Goal: Task Accomplishment & Management: Complete application form

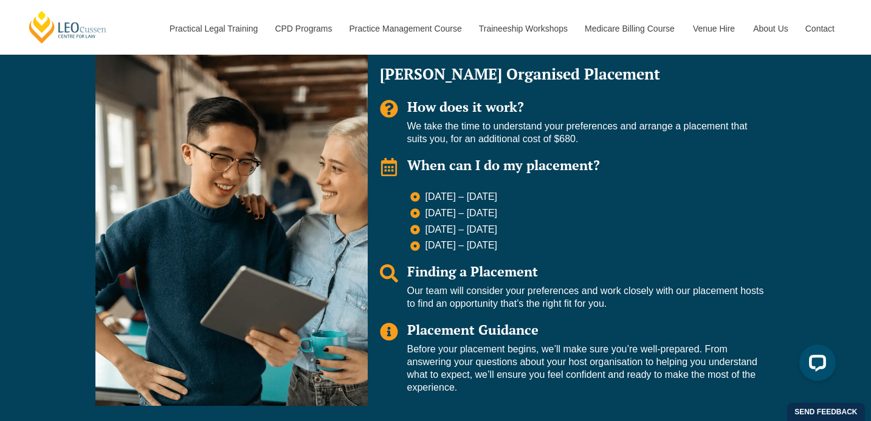
scroll to position [884, 0]
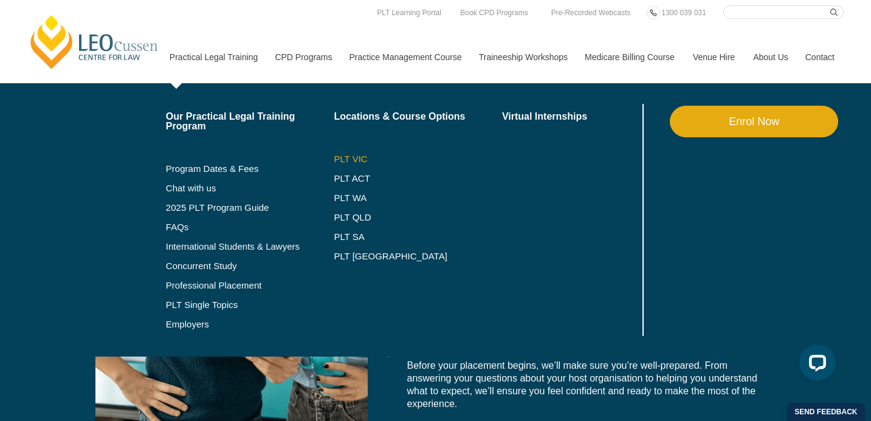
click at [336, 160] on link "PLT VIC" at bounding box center [418, 159] width 168 height 10
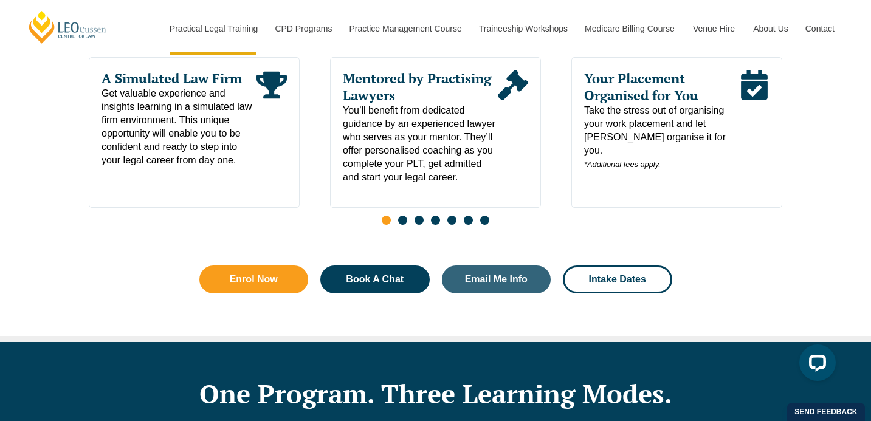
scroll to position [701, 0]
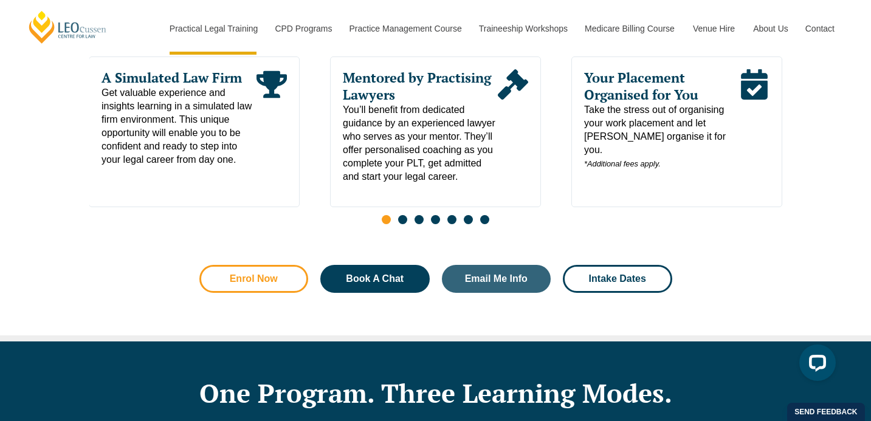
click at [287, 277] on span "Enrol Now" at bounding box center [254, 279] width 77 height 10
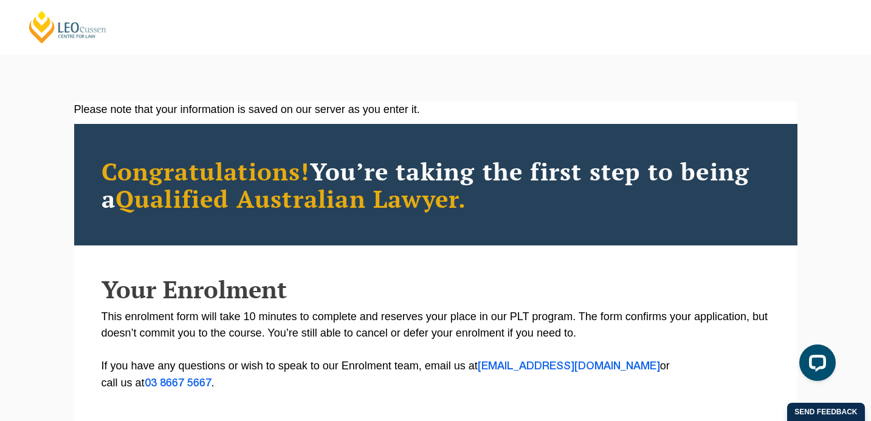
scroll to position [345, 0]
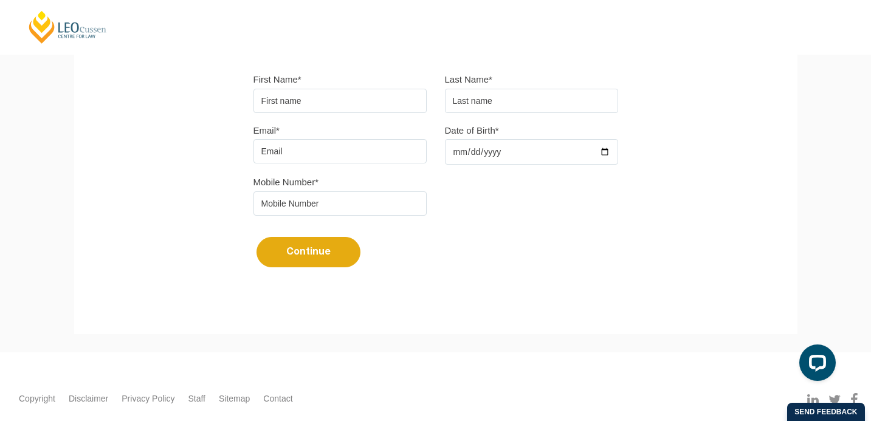
click at [314, 106] on input "First Name*" at bounding box center [339, 101] width 173 height 24
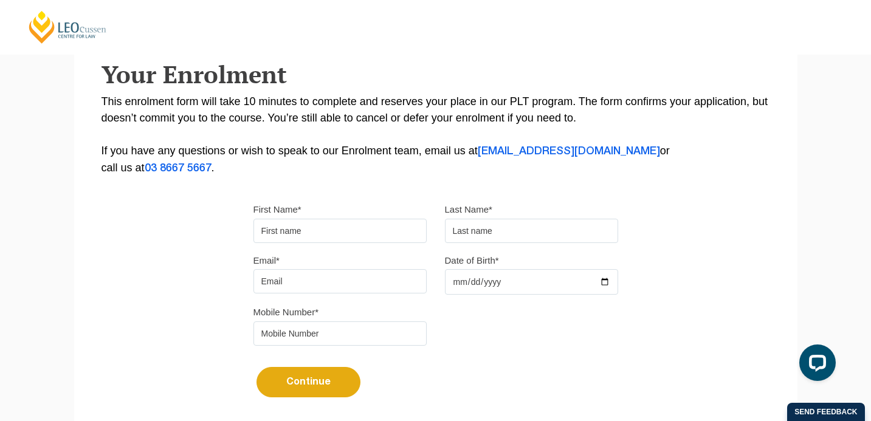
scroll to position [226, 0]
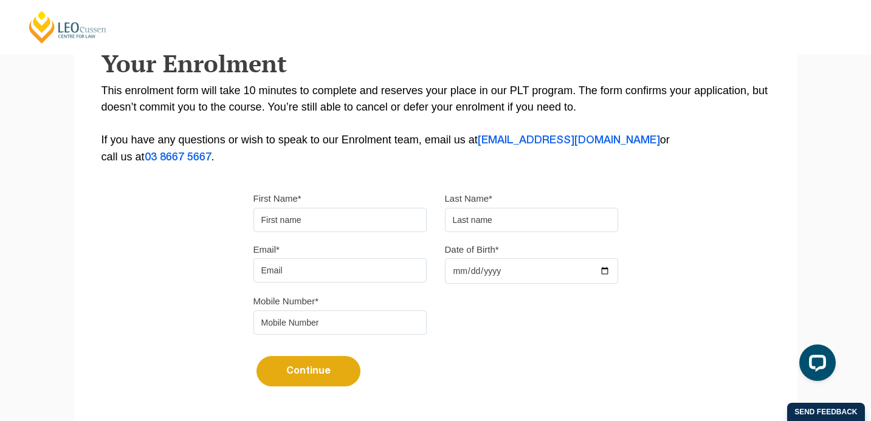
click at [329, 214] on input "First Name*" at bounding box center [339, 220] width 173 height 24
type input "Yvonne"
click at [546, 226] on input "text" at bounding box center [531, 220] width 173 height 24
type input "Tonum"
drag, startPoint x: 382, startPoint y: 273, endPoint x: 160, endPoint y: 263, distance: 222.1
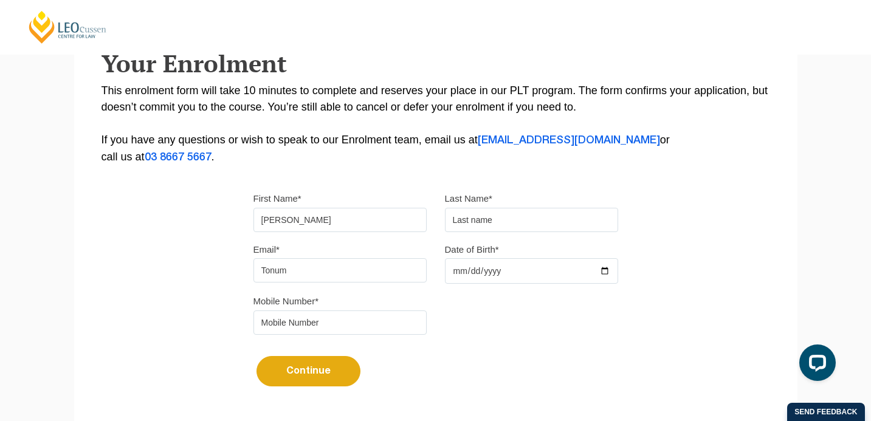
click at [160, 263] on div "Please note that your information is saved on our server as you enter it. Congr…" at bounding box center [435, 146] width 723 height 542
click at [475, 225] on input "text" at bounding box center [531, 220] width 173 height 24
type input "Tonumaipe'a"
click at [295, 283] on input "Email*" at bounding box center [339, 270] width 173 height 24
type input "[PERSON_NAME][EMAIL_ADDRESS][DOMAIN_NAME]"
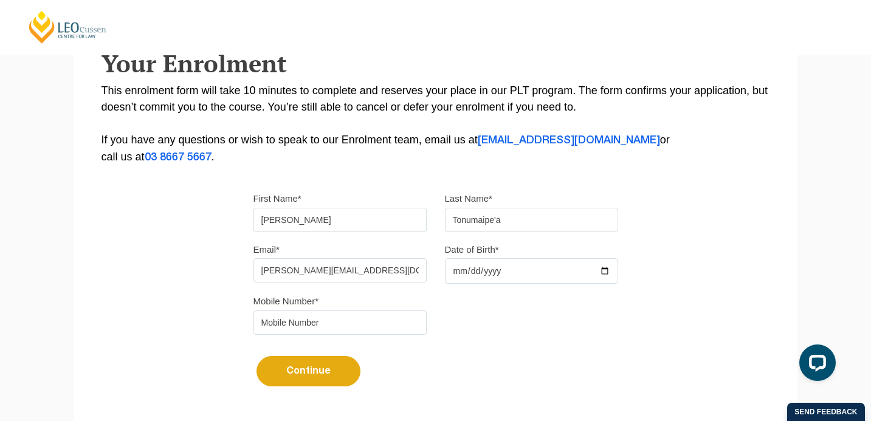
click at [507, 267] on input "Date of Birth*" at bounding box center [531, 271] width 173 height 26
click at [484, 281] on input "Date of Birth*" at bounding box center [531, 271] width 173 height 26
type input "2000-07-29"
click at [327, 328] on input "tel" at bounding box center [339, 323] width 173 height 24
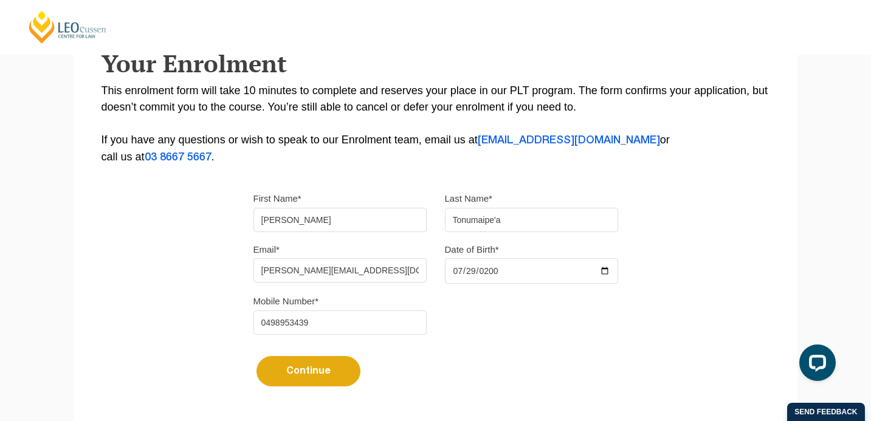
type input "0498953439"
click at [285, 374] on button "Continue" at bounding box center [309, 371] width 104 height 30
select select
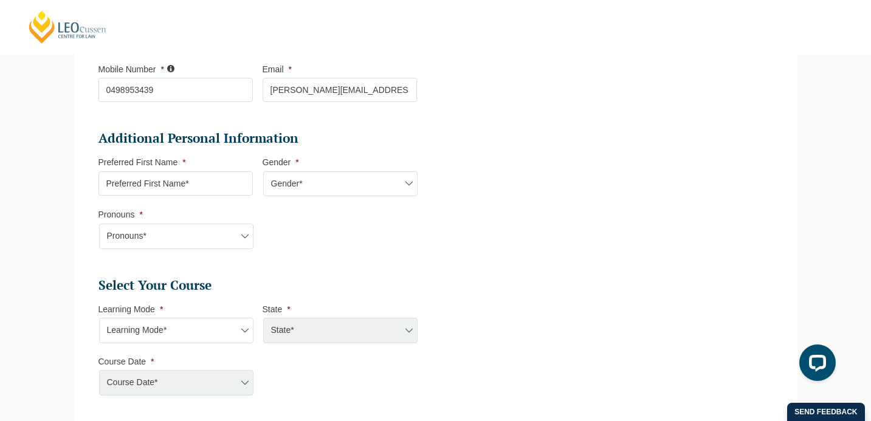
scroll to position [346, 0]
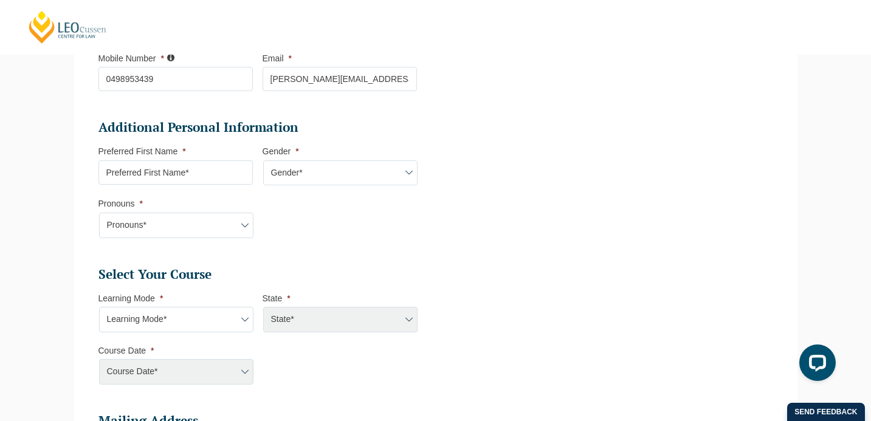
click at [229, 217] on select "Pronouns* She/Her/Hers He/Him/His They/Them/Theirs Other Prefer not to disclose" at bounding box center [176, 226] width 154 height 26
select select "She/Her/Hers"
click at [99, 214] on select "Pronouns* She/Her/Hers He/Him/His They/Them/Theirs Other Prefer not to disclose" at bounding box center [176, 226] width 154 height 26
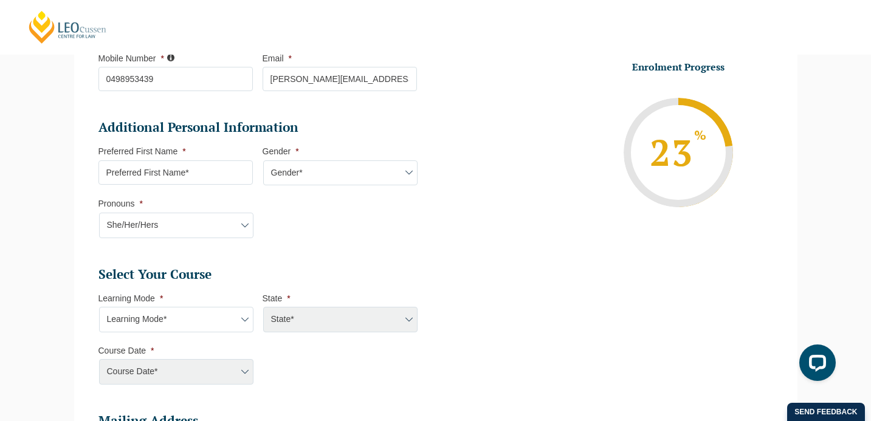
click at [328, 170] on select "Gender* Male Female Nonbinary Intersex Prefer not to disclose Other" at bounding box center [340, 173] width 154 height 26
select select "[DEMOGRAPHIC_DATA]"
click at [263, 162] on select "Gender* Male Female Nonbinary Intersex Prefer not to disclose Other" at bounding box center [340, 173] width 154 height 26
click at [208, 175] on input "Preferred First Name *" at bounding box center [175, 172] width 154 height 24
type input "[PERSON_NAME]"
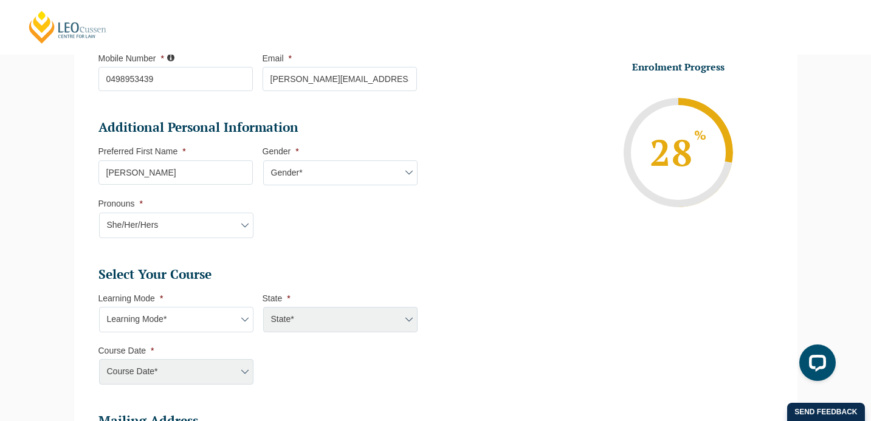
click at [375, 219] on li "Additional Personal Information Preferred First Name * Yvonne Gender * Gender* …" at bounding box center [262, 184] width 328 height 131
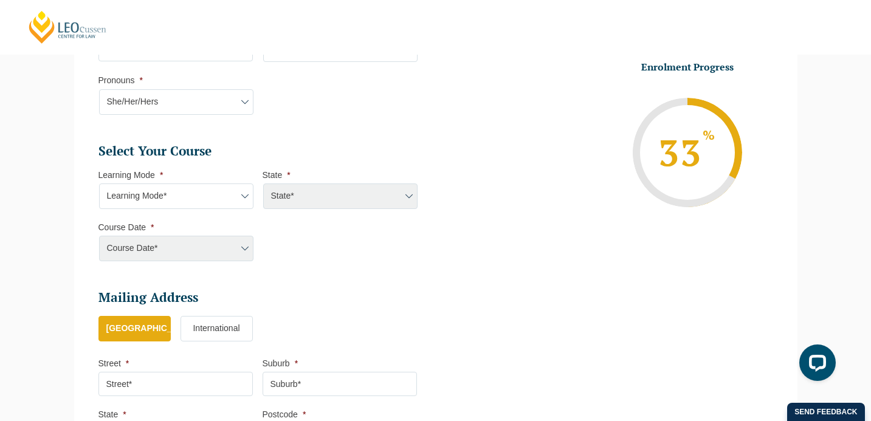
scroll to position [472, 0]
click at [187, 196] on select "Learning Mode* Online Full Time Learning Online Part Time Learning Blended Full…" at bounding box center [176, 195] width 154 height 26
select select "Blended Full Time Learning"
click at [99, 183] on select "Learning Mode* Online Full Time Learning Online Part Time Learning Blended Full…" at bounding box center [176, 195] width 154 height 26
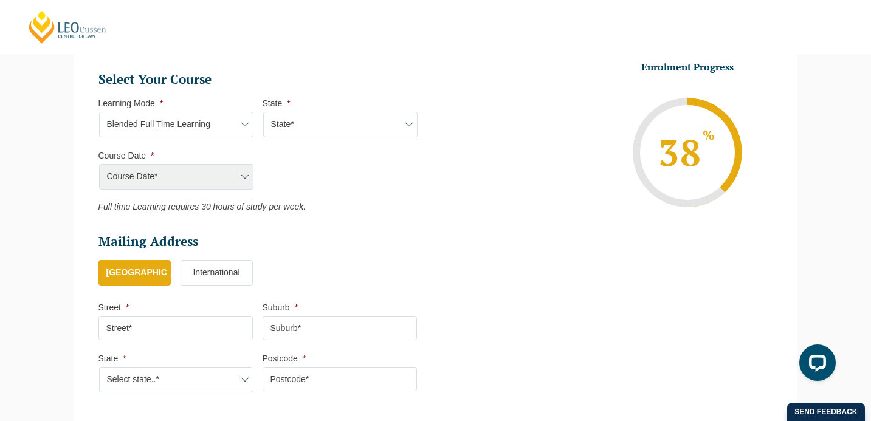
scroll to position [543, 0]
click at [319, 122] on select "State* ACT/NSW QLD SA VIC WA" at bounding box center [340, 124] width 154 height 26
select select "VIC"
click at [263, 112] on select "State* ACT/NSW QLD SA VIC WA" at bounding box center [340, 124] width 154 height 26
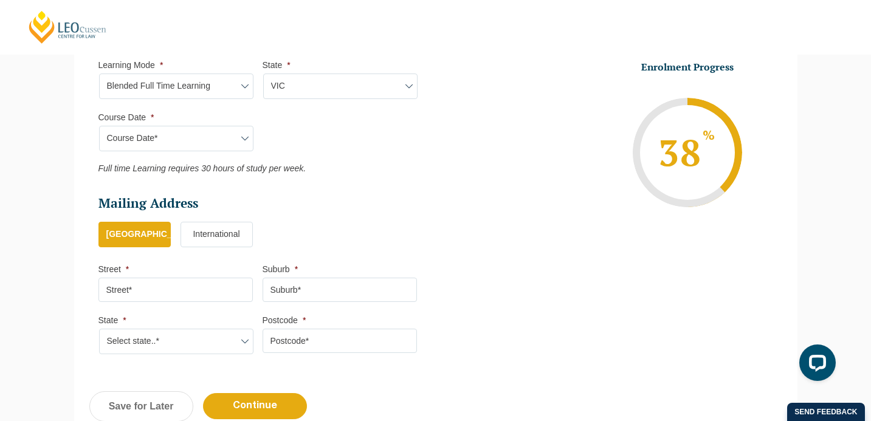
scroll to position [584, 0]
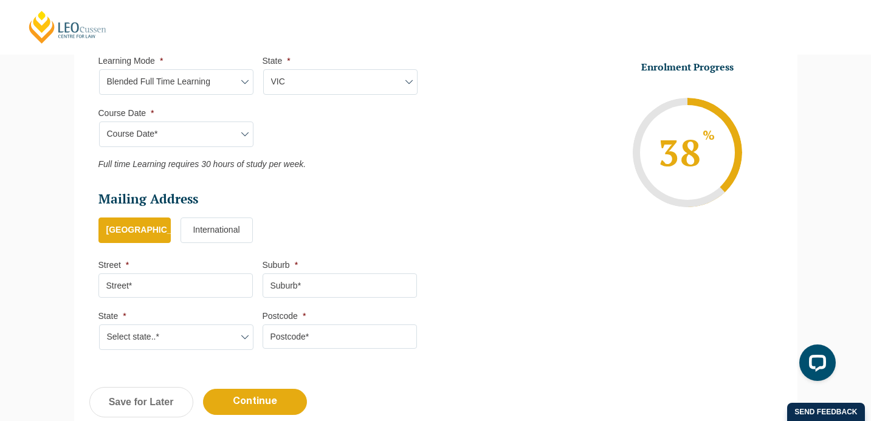
click at [215, 131] on select "Course Date* September 2025 (22-Sep-2025 to 20-Feb-2026) December 2025 (08-Dec-…" at bounding box center [176, 135] width 154 height 26
select select "[DATE] ([DATE] to [DATE])"
click at [99, 123] on select "Course Date* September 2025 (22-Sep-2025 to 20-Feb-2026) December 2025 (08-Dec-…" at bounding box center [176, 135] width 154 height 26
type input "Intake [DATE] FT"
type input "Practical Legal Training ([GEOGRAPHIC_DATA])"
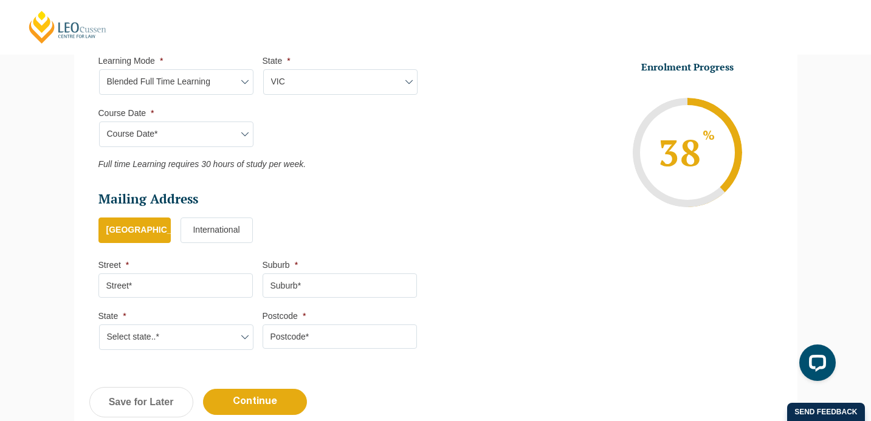
select select "VIC PLT (SEP) 2025 Full Time Blended"
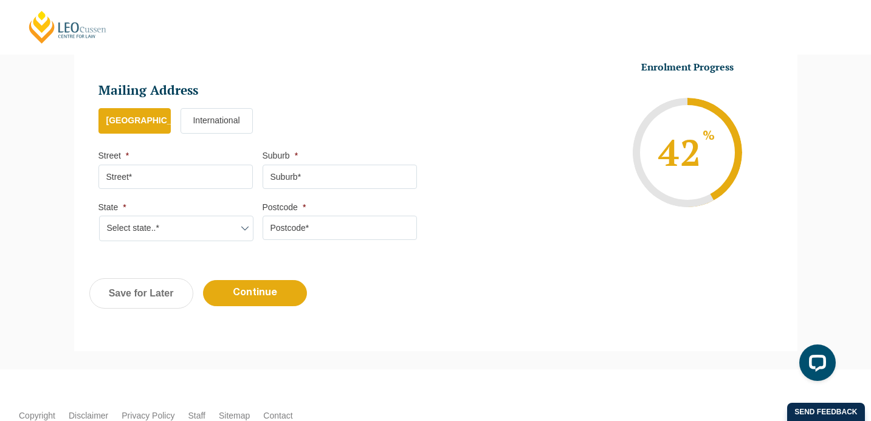
scroll to position [790, 0]
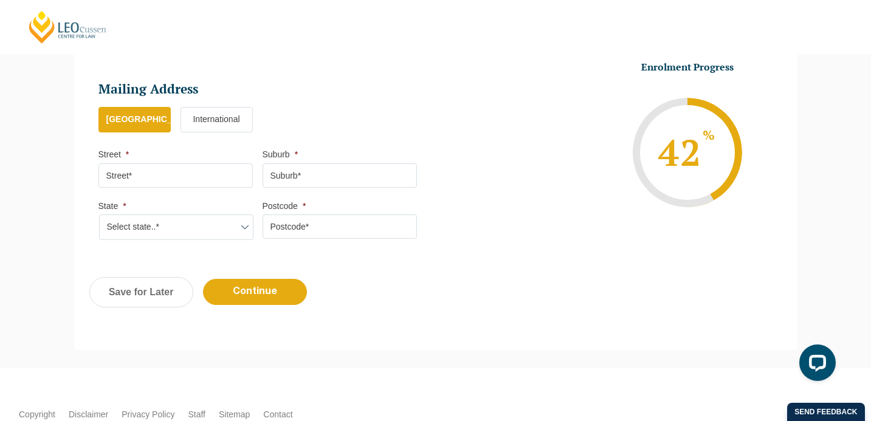
click at [192, 183] on input "Street *" at bounding box center [175, 176] width 154 height 24
type input "[STREET_ADDRESS]"
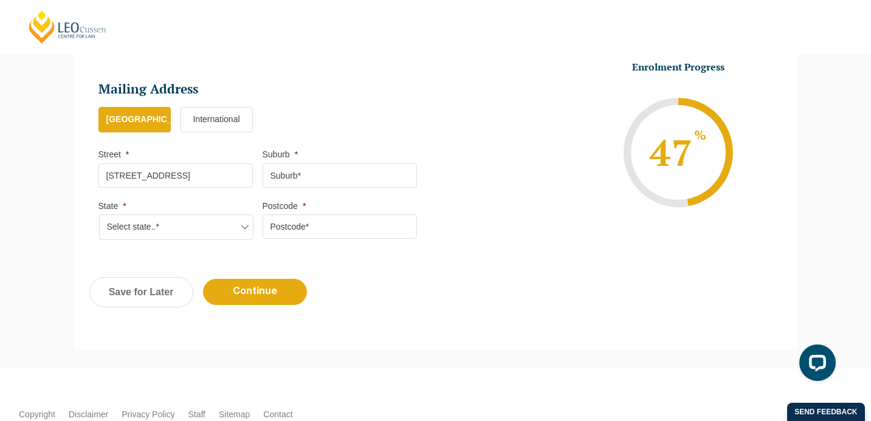
click at [306, 181] on input "Suburb *" at bounding box center [340, 176] width 154 height 24
type input "Mickleham"
click at [203, 233] on select "Select state..* VIC WA QLD SA NSW NT ACT TAS" at bounding box center [176, 228] width 154 height 26
select select "VIC"
click at [99, 216] on select "Select state..* VIC WA QLD SA NSW NT ACT TAS" at bounding box center [176, 228] width 154 height 26
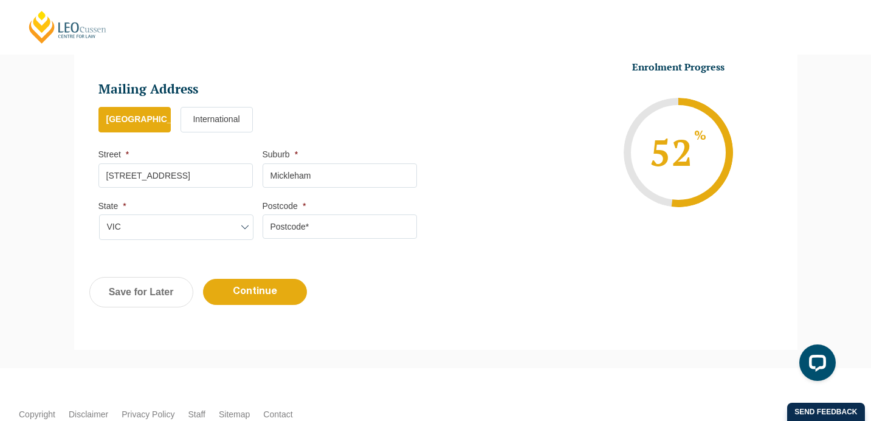
click at [308, 226] on input "Postcode *" at bounding box center [340, 227] width 154 height 24
type input "3064"
click at [271, 292] on input "Continue" at bounding box center [255, 292] width 104 height 26
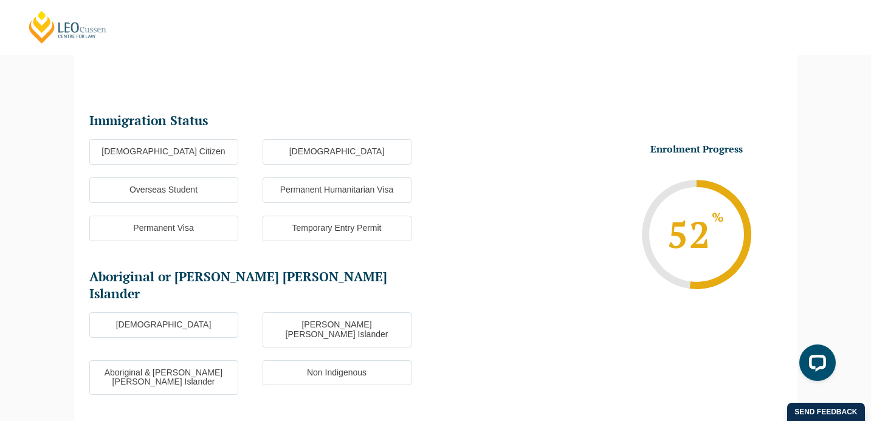
scroll to position [105, 0]
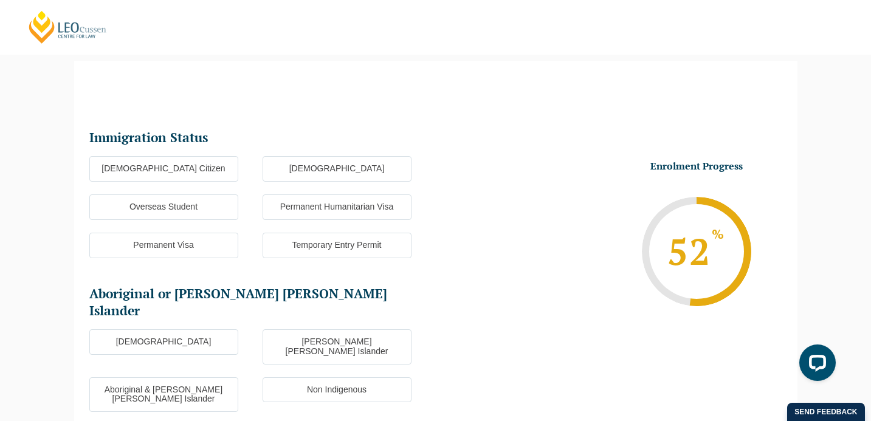
click at [191, 170] on label "[DEMOGRAPHIC_DATA] Citizen" at bounding box center [163, 169] width 149 height 26
click at [0, 0] on input "[DEMOGRAPHIC_DATA] Citizen" at bounding box center [0, 0] width 0 height 0
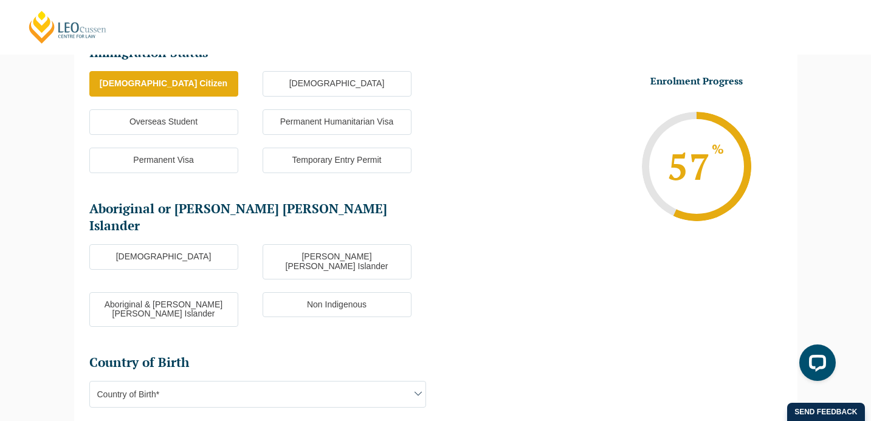
scroll to position [191, 0]
click at [323, 292] on label "Non Indigenous" at bounding box center [337, 305] width 149 height 26
click at [0, 0] on input "Non Indigenous" at bounding box center [0, 0] width 0 height 0
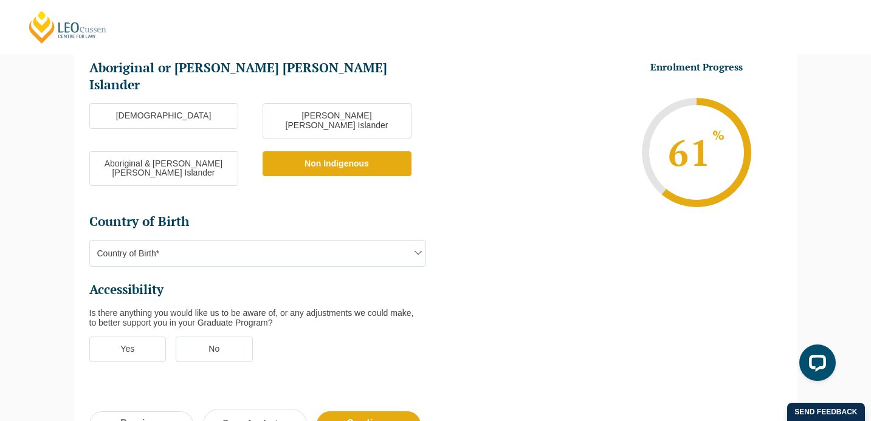
scroll to position [332, 0]
click at [312, 240] on span "Country of Birth*" at bounding box center [258, 253] width 336 height 26
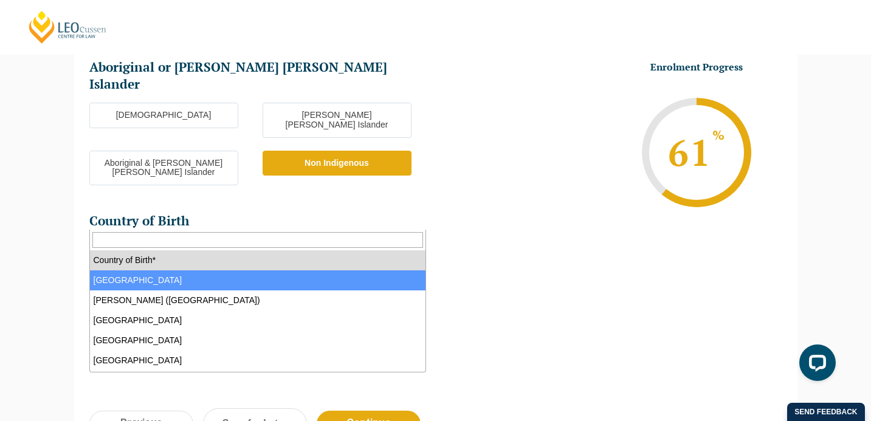
select select "Australia 1101"
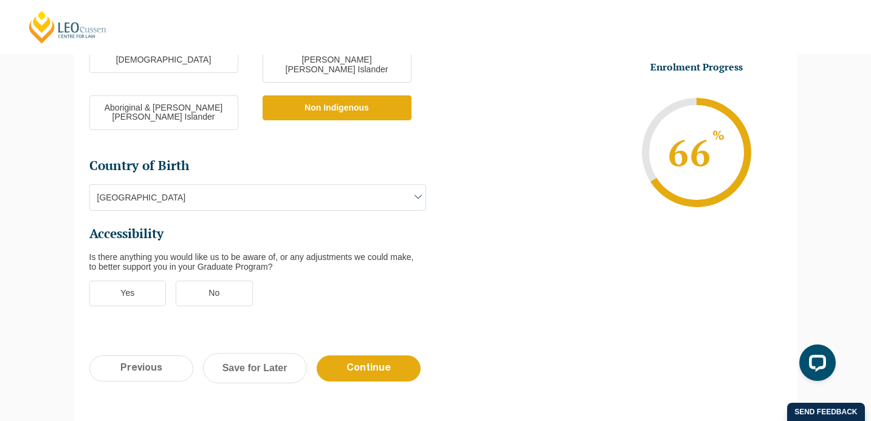
scroll to position [393, 0]
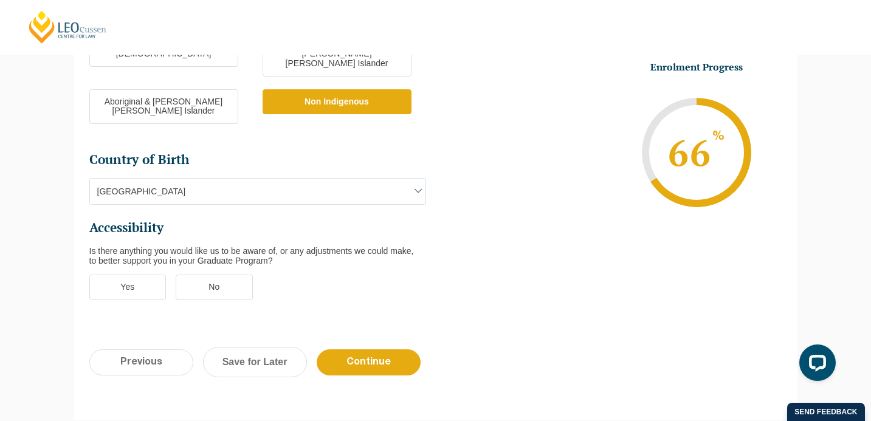
click at [225, 275] on label "No" at bounding box center [214, 288] width 77 height 26
click at [0, 0] on input "No" at bounding box center [0, 0] width 0 height 0
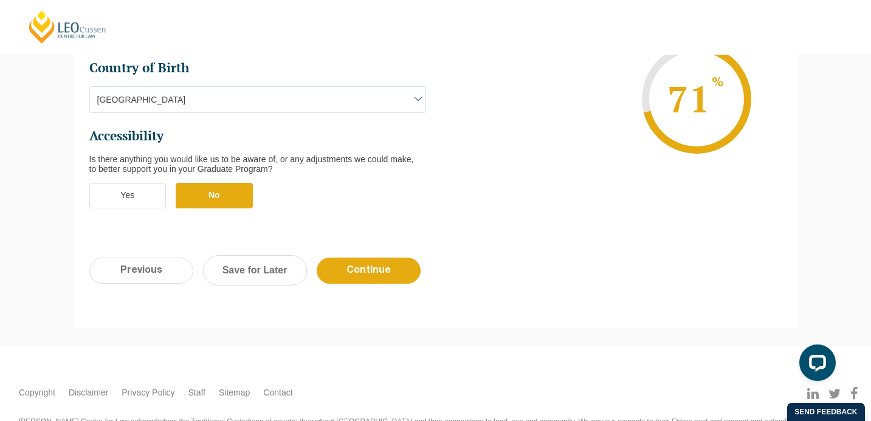
scroll to position [500, 0]
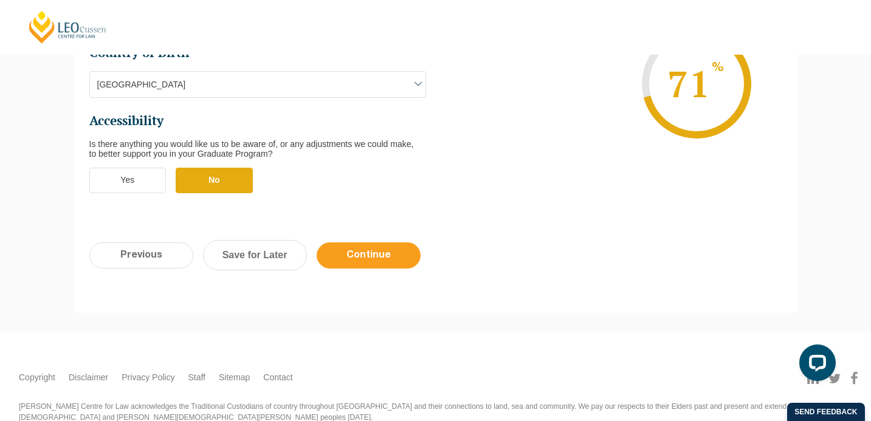
click at [393, 243] on input "Continue" at bounding box center [369, 256] width 104 height 26
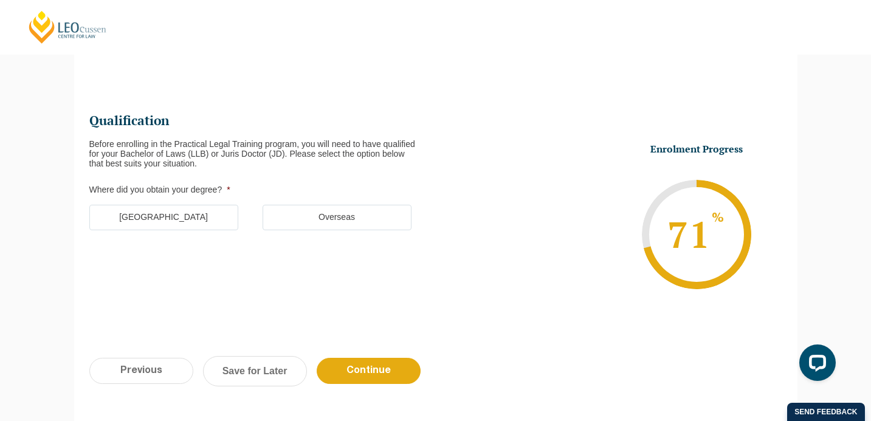
scroll to position [130, 0]
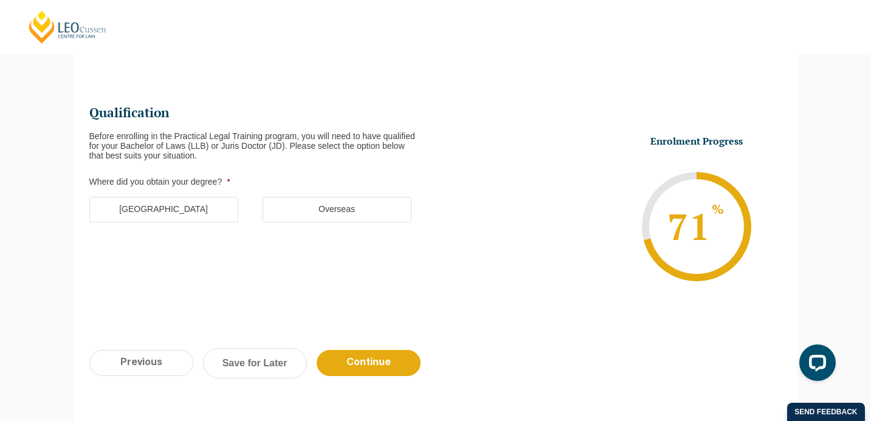
click at [215, 210] on label "[GEOGRAPHIC_DATA]" at bounding box center [163, 210] width 149 height 26
click at [0, 0] on input "[GEOGRAPHIC_DATA]" at bounding box center [0, 0] width 0 height 0
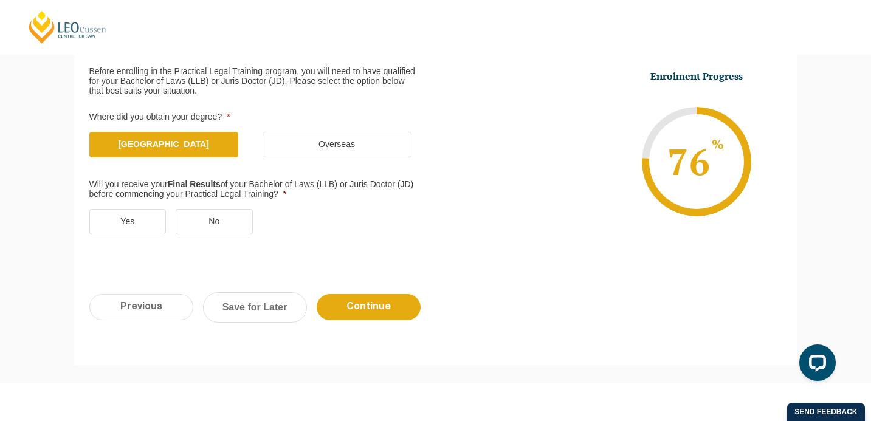
scroll to position [196, 0]
click at [146, 227] on label "Yes" at bounding box center [127, 221] width 77 height 26
click at [0, 0] on input "Yes" at bounding box center [0, 0] width 0 height 0
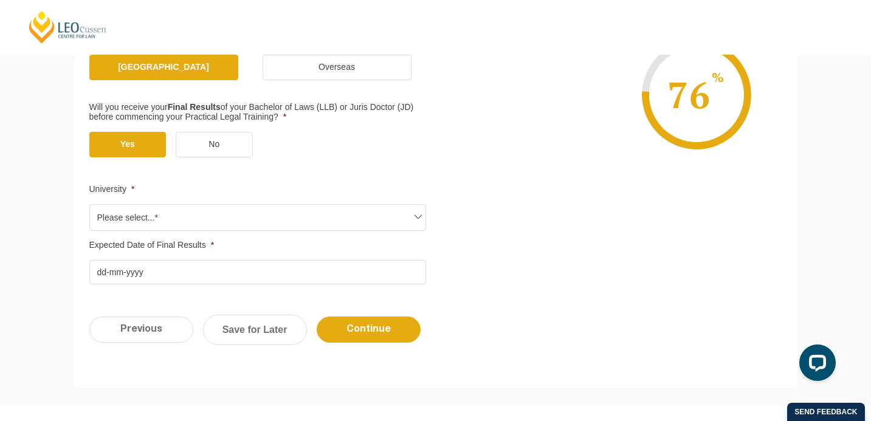
scroll to position [287, 0]
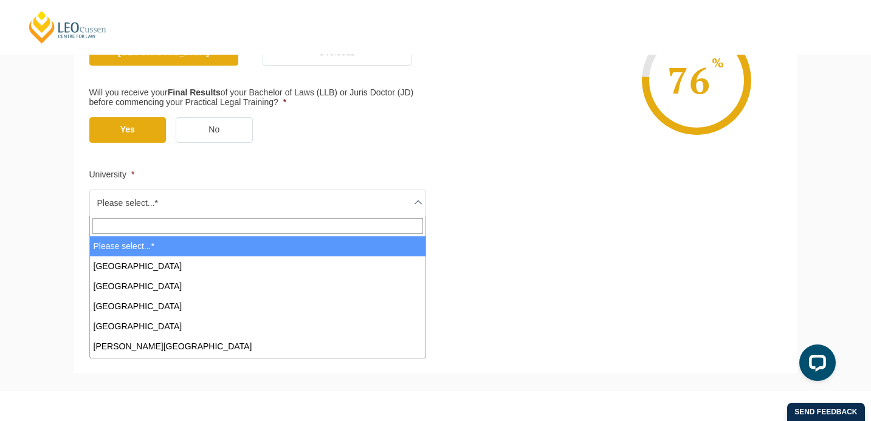
click at [274, 198] on span "Please select...*" at bounding box center [258, 203] width 336 height 26
click at [258, 168] on ul "Qualification Before enrolling in the Practical Legal Training program, you wil…" at bounding box center [262, 109] width 346 height 322
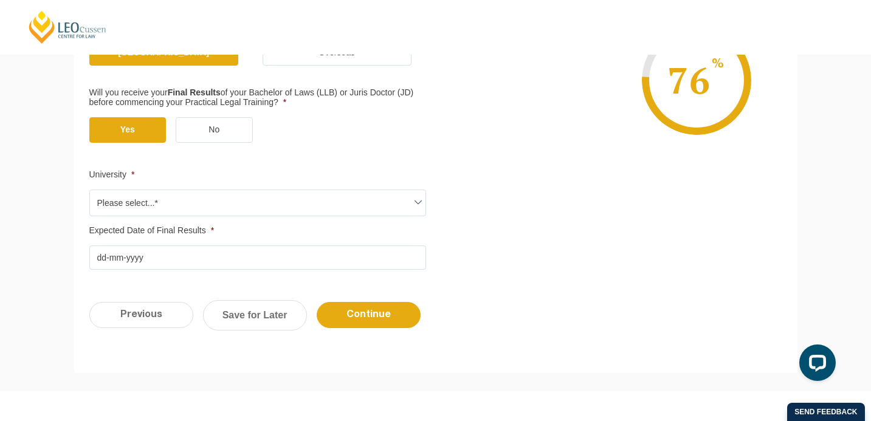
click at [266, 209] on span "Please select...*" at bounding box center [258, 203] width 336 height 26
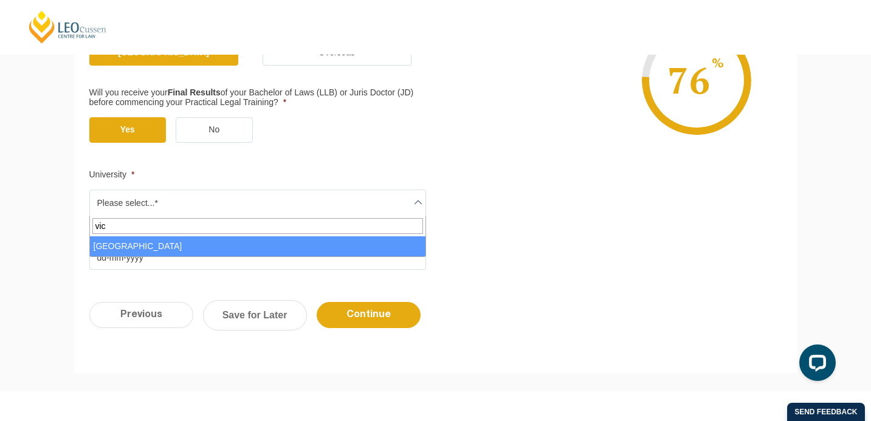
type input "vic"
select select "[GEOGRAPHIC_DATA]"
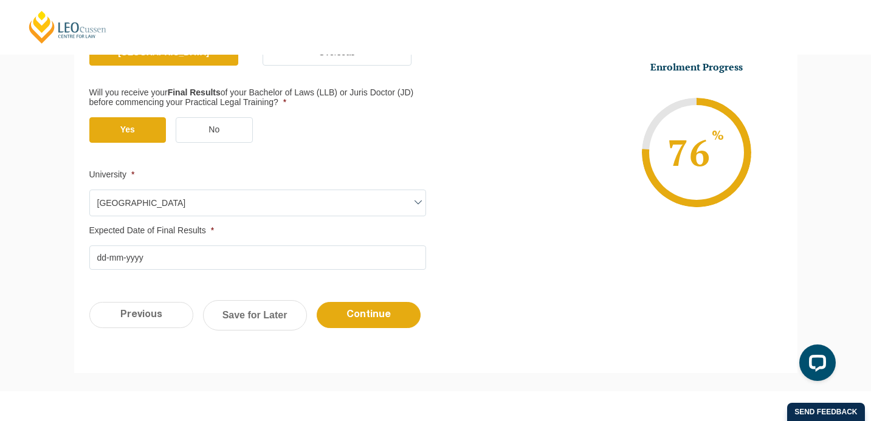
click at [207, 255] on input "Expected Date of Final Results *" at bounding box center [257, 258] width 337 height 24
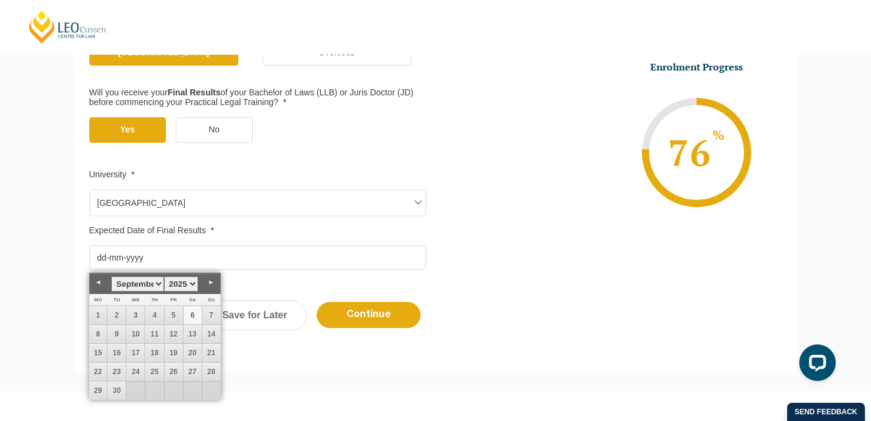
click at [188, 283] on select "1925 1926 1927 1928 1929 1930 1931 1932 1933 1934 1935 1936 1937 1938 1939 1940…" at bounding box center [181, 284] width 34 height 15
click at [184, 286] on select "1925 1926 1927 1928 1929 1930 1931 1932 1933 1934 1935 1936 1937 1938 1939 1940…" at bounding box center [181, 284] width 34 height 15
click at [158, 284] on select "January February March April May June July August September October November De…" at bounding box center [137, 284] width 52 height 15
click at [277, 274] on div "Qualification Before enrolling in the Practical Legal Training program, you wil…" at bounding box center [435, 92] width 723 height 391
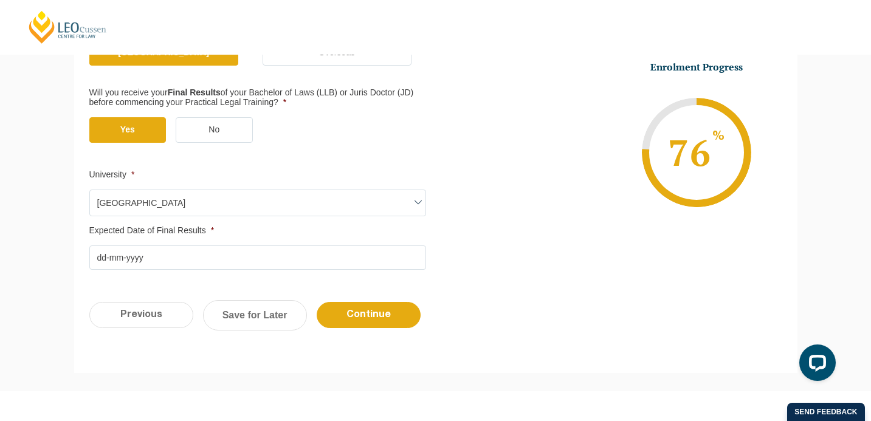
click at [194, 262] on input "Expected Date of Final Results *" at bounding box center [257, 258] width 337 height 24
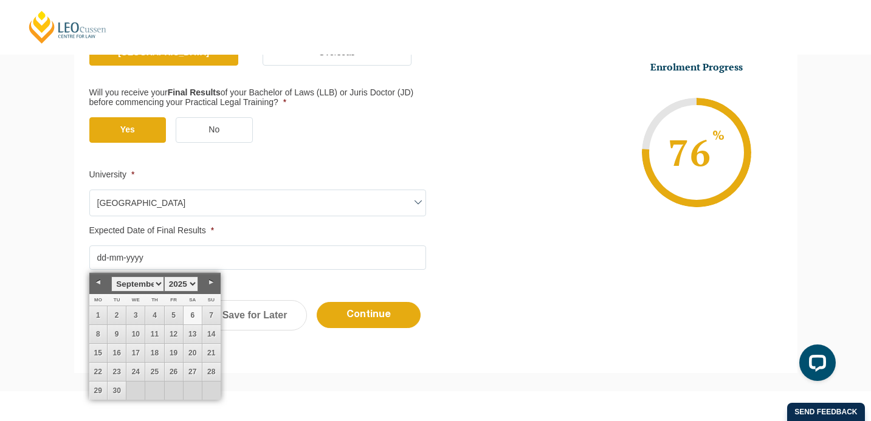
click at [189, 285] on select "1925 1926 1927 1928 1929 1930 1931 1932 1933 1934 1935 1936 1937 1938 1939 1940…" at bounding box center [181, 284] width 34 height 15
click at [157, 282] on select "January February March April May June July August September October November De…" at bounding box center [137, 284] width 52 height 15
click at [115, 314] on link "1" at bounding box center [117, 315] width 18 height 18
type input "01-08-2023"
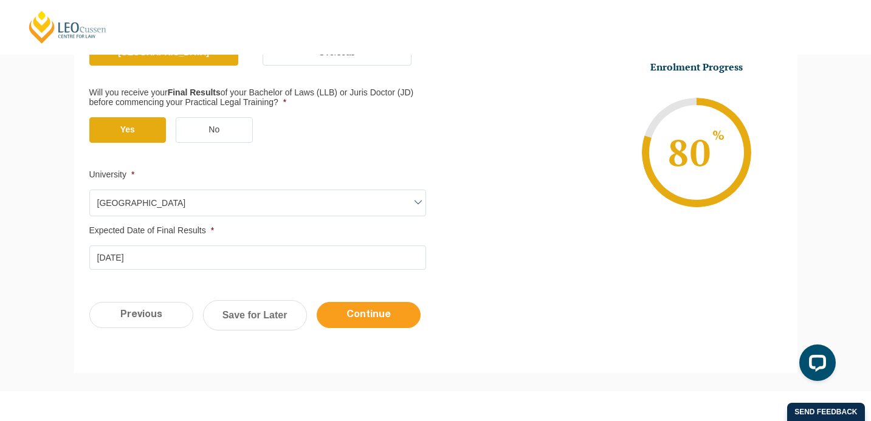
click at [356, 318] on input "Continue" at bounding box center [369, 315] width 104 height 26
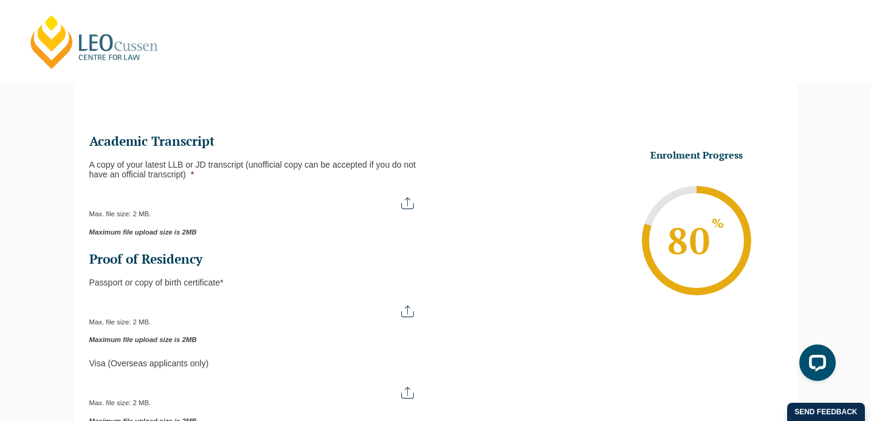
scroll to position [105, 0]
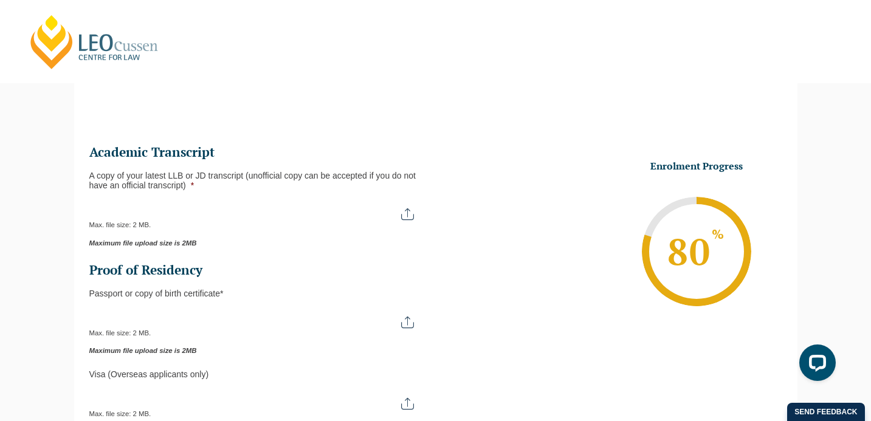
click at [288, 210] on input "A copy of your latest LLB or JD transcript (unofficial copy can be accepted if …" at bounding box center [257, 209] width 337 height 21
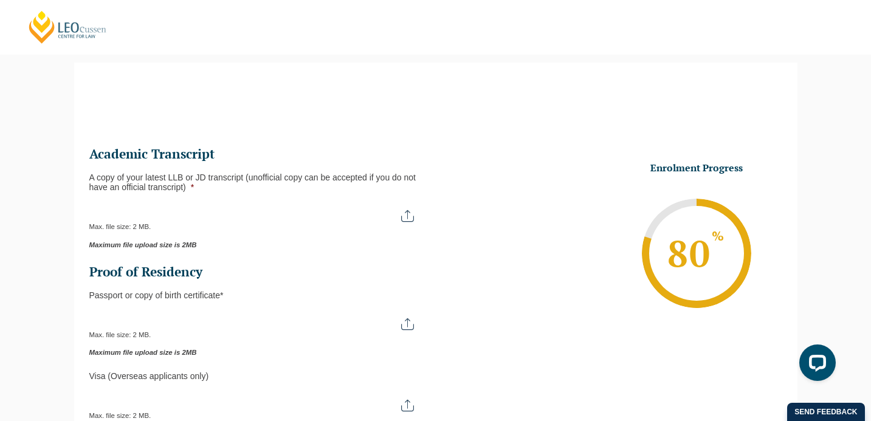
scroll to position [97, 0]
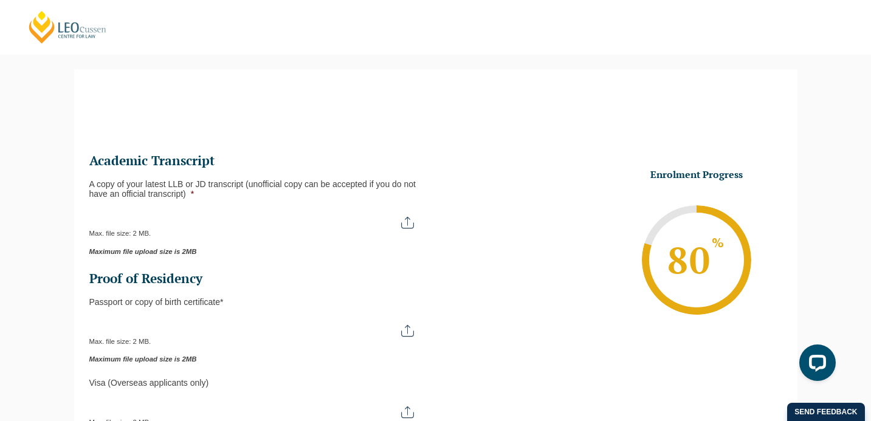
click at [371, 222] on input "A copy of your latest LLB or JD transcript (unofficial copy can be accepted if …" at bounding box center [257, 218] width 337 height 21
type input "C:\fakepath\VU Transcript #1.pdf"
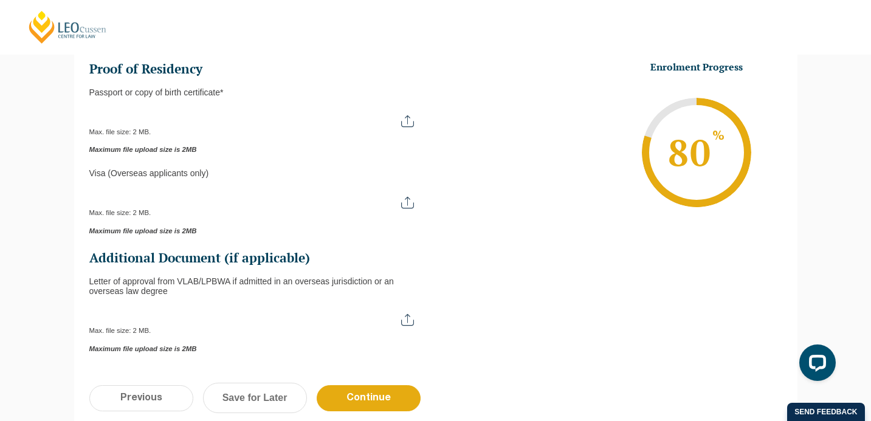
scroll to position [307, 0]
click at [354, 318] on input "Letter of approval from VLAB/LPBWA if admitted in an overseas jurisdiction or a…" at bounding box center [257, 315] width 337 height 21
type input "C:\fakepath\VU Transcript #2.pdf"
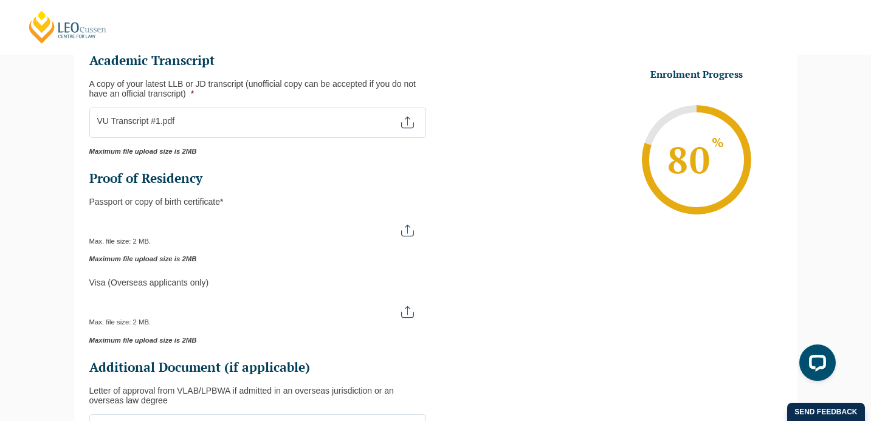
scroll to position [188, 0]
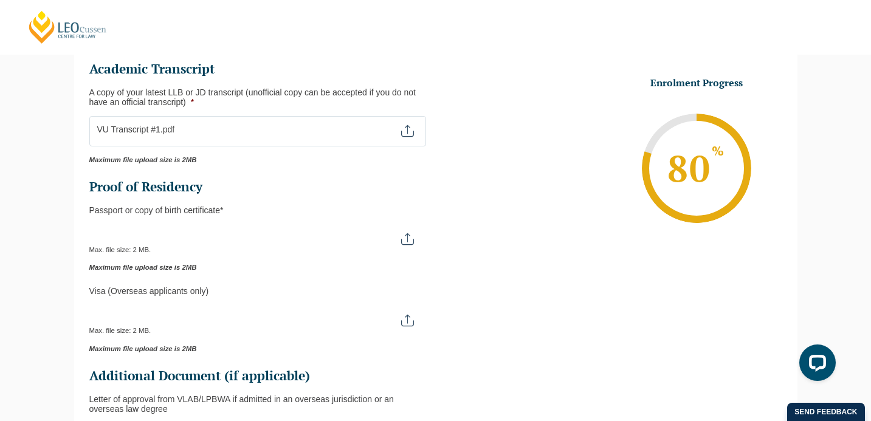
click at [252, 235] on input "Passport or Copy of Birth Certificate *" at bounding box center [257, 234] width 337 height 21
type input "C:\fakepath\Passport.pdf"
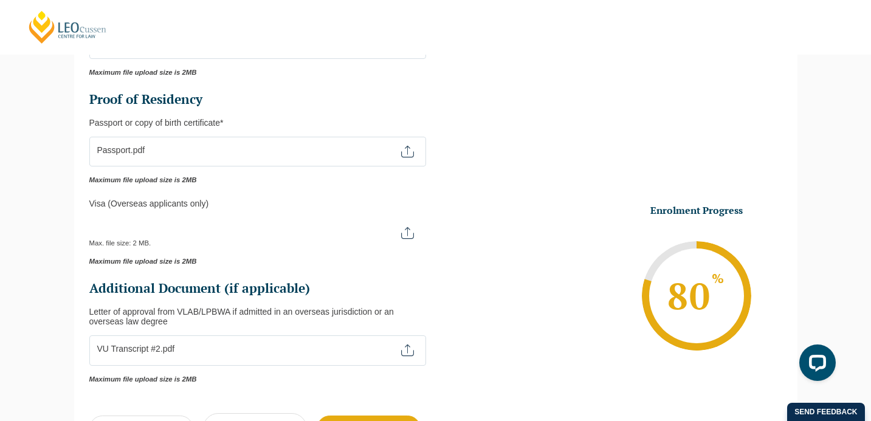
scroll to position [494, 0]
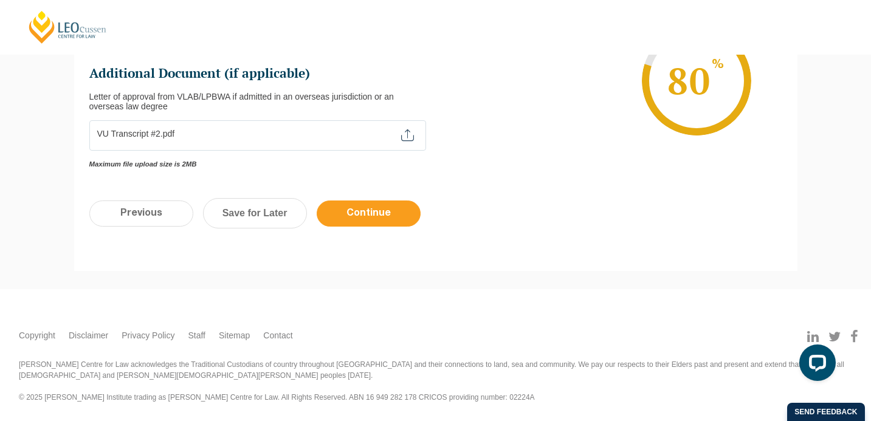
click at [382, 213] on input "Continue" at bounding box center [369, 214] width 104 height 26
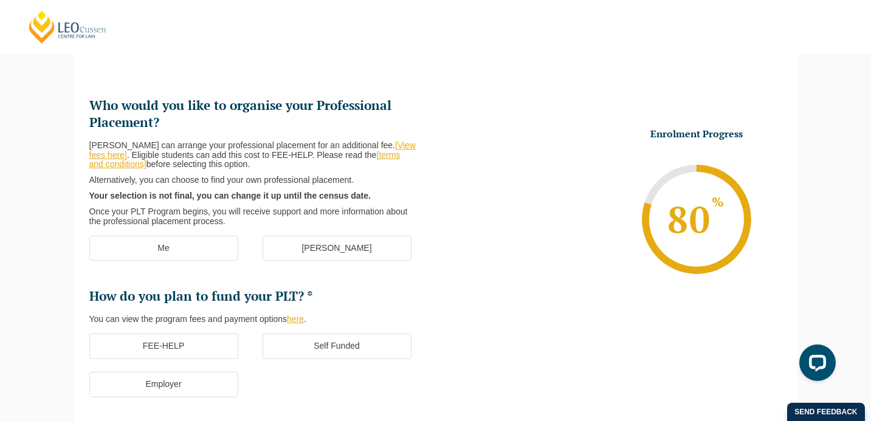
scroll to position [105, 0]
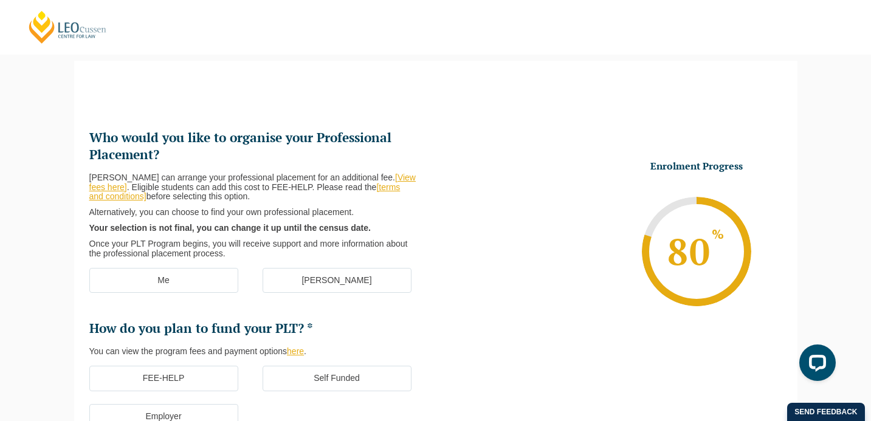
click at [334, 277] on label "[PERSON_NAME]" at bounding box center [337, 281] width 149 height 26
click at [0, 0] on input "[PERSON_NAME]" at bounding box center [0, 0] width 0 height 0
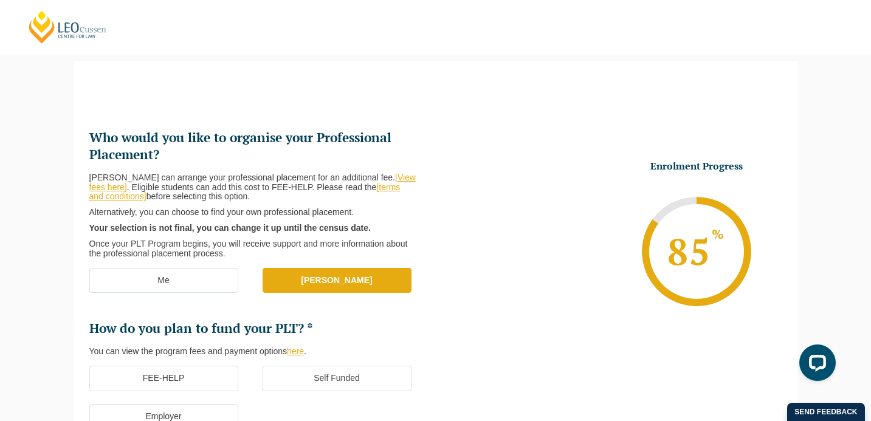
click at [202, 274] on label "Me" at bounding box center [163, 281] width 149 height 26
click at [0, 0] on input "Me" at bounding box center [0, 0] width 0 height 0
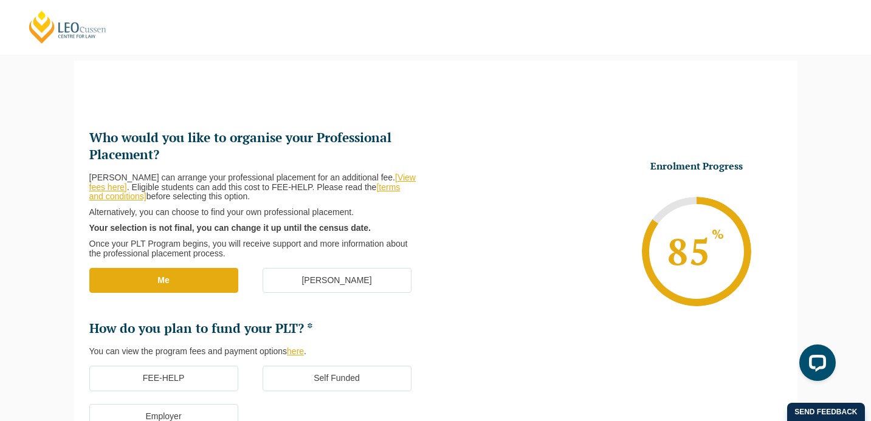
click at [312, 284] on label "[PERSON_NAME]" at bounding box center [337, 281] width 149 height 26
click at [0, 0] on input "[PERSON_NAME]" at bounding box center [0, 0] width 0 height 0
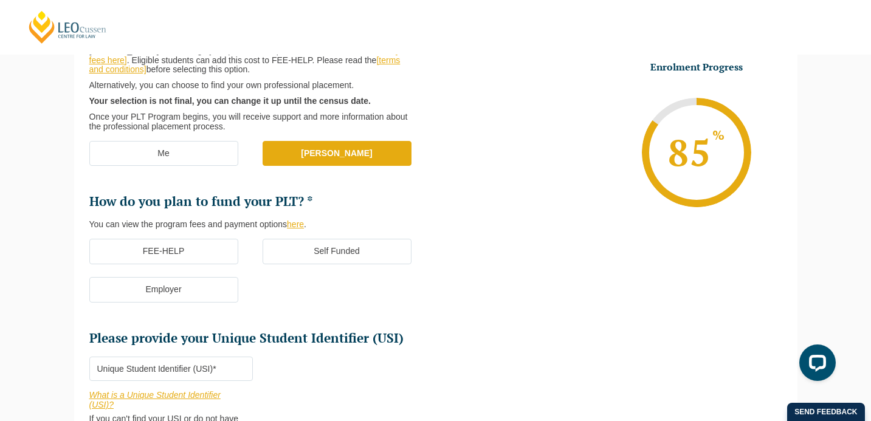
scroll to position [236, 0]
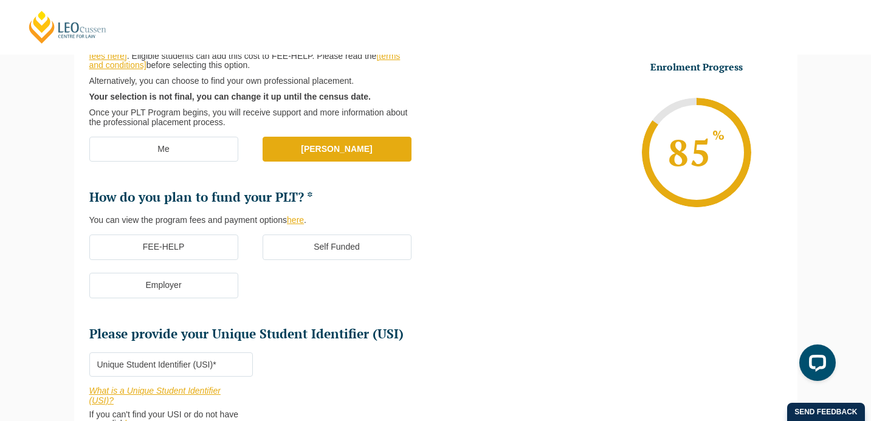
click at [197, 247] on label "FEE-HELP" at bounding box center [163, 248] width 149 height 26
click at [0, 0] on input "FEE-HELP" at bounding box center [0, 0] width 0 height 0
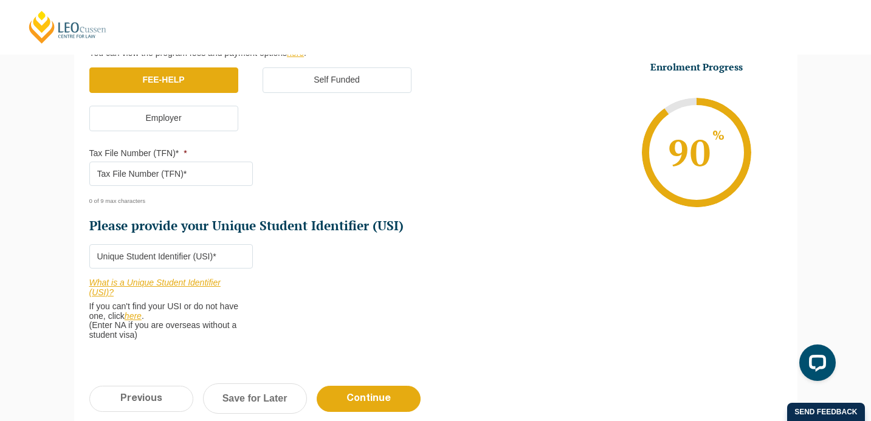
scroll to position [411, 0]
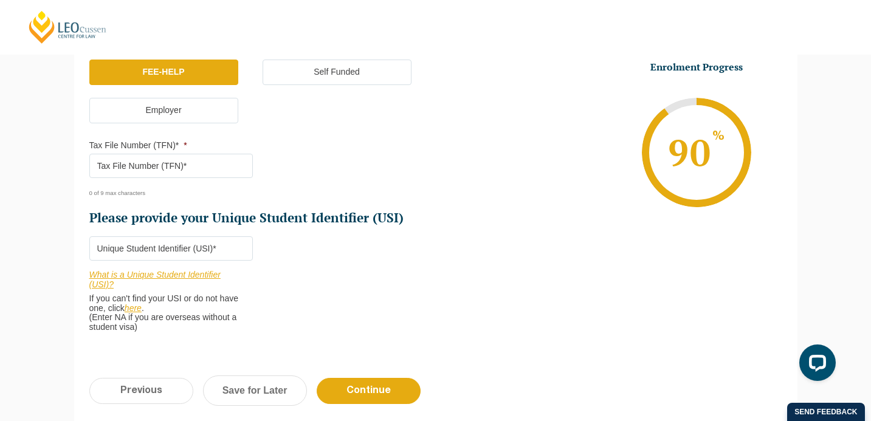
click at [226, 252] on input "Please provide your Unique Student Identifier (USI) *" at bounding box center [171, 248] width 164 height 24
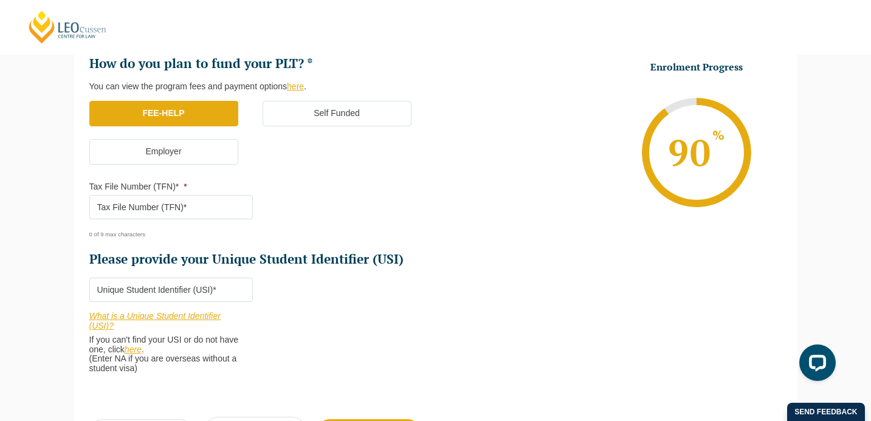
scroll to position [356, 0]
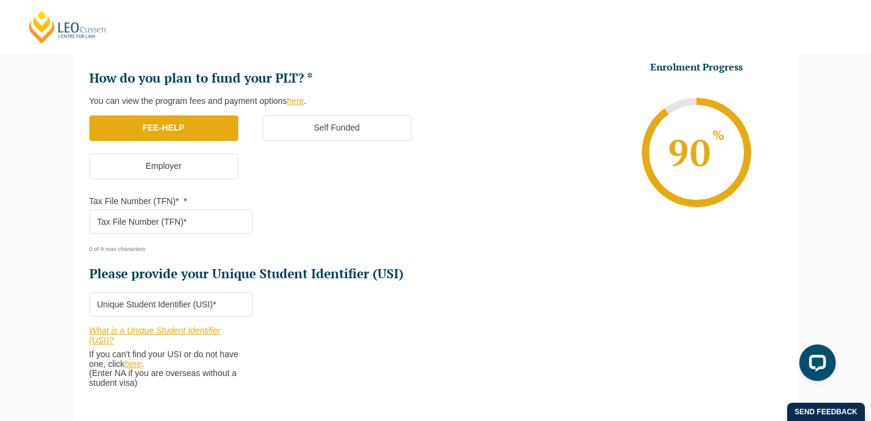
click at [200, 223] on input "Tax File Number (TFN)* *" at bounding box center [171, 222] width 164 height 24
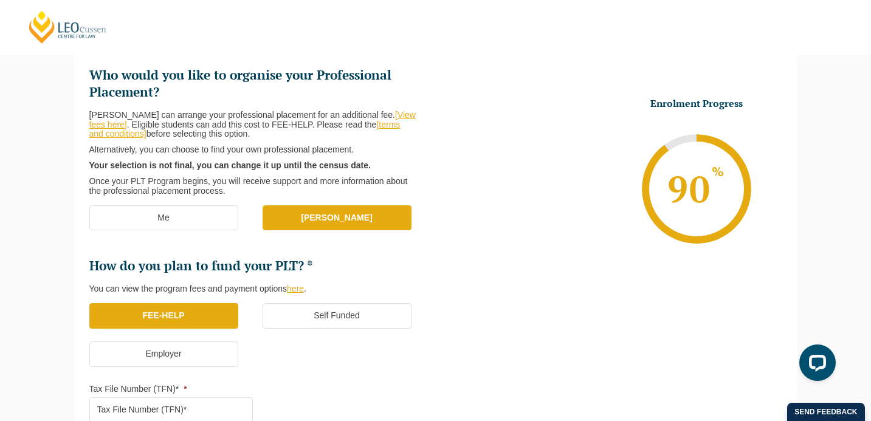
scroll to position [165, 0]
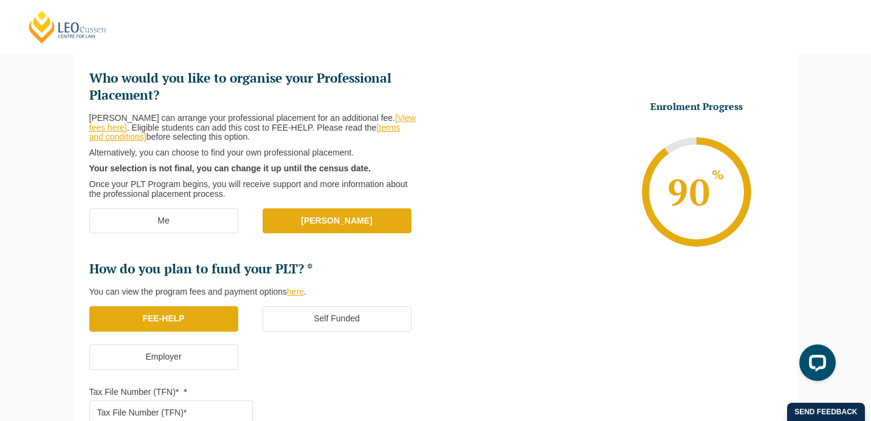
click at [409, 117] on link "[View fees here]" at bounding box center [252, 122] width 326 height 19
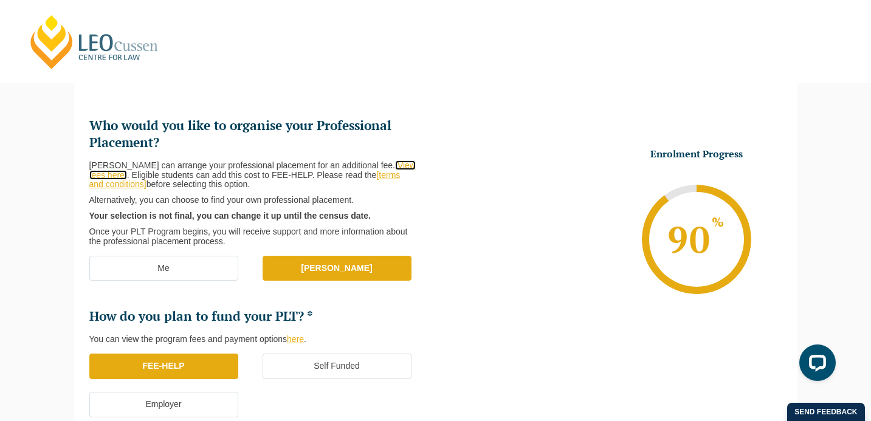
scroll to position [103, 0]
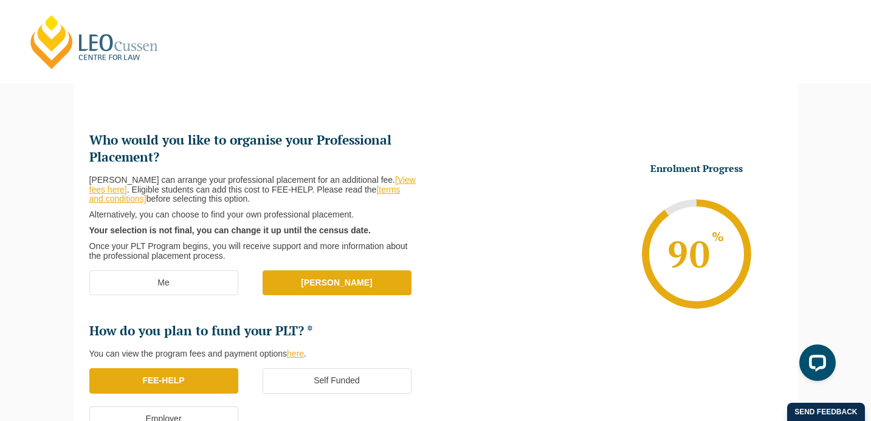
click at [384, 190] on link "[terms and conditions]" at bounding box center [244, 194] width 311 height 19
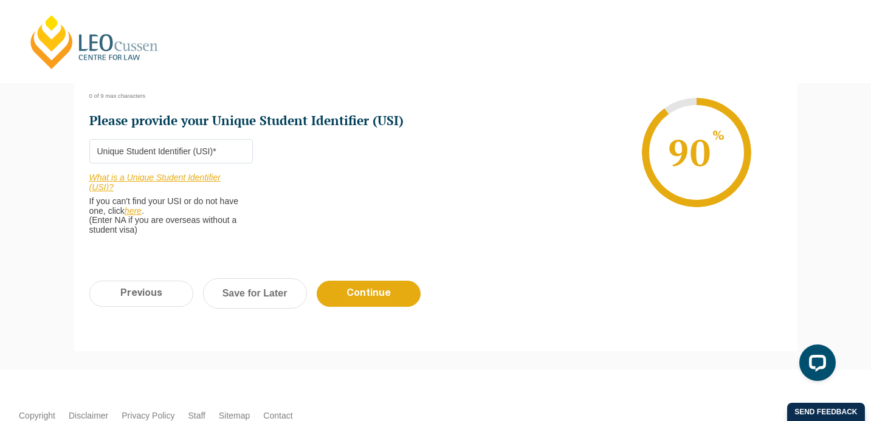
scroll to position [504, 0]
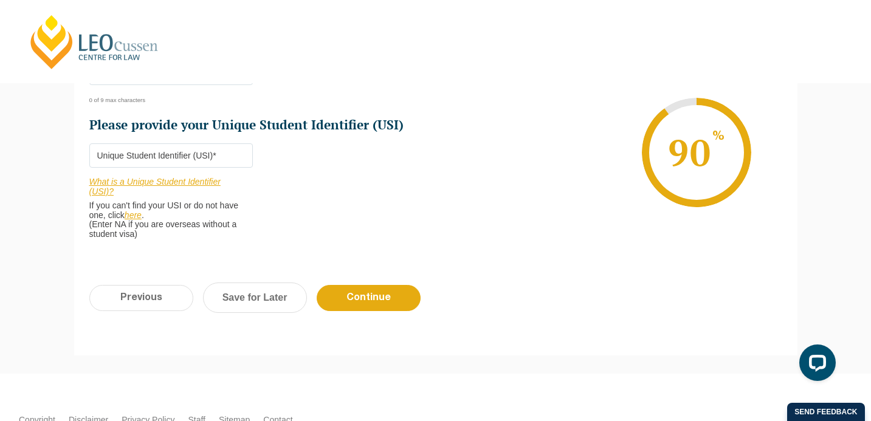
click at [206, 154] on input "Please provide your Unique Student Identifier (USI) *" at bounding box center [171, 155] width 164 height 24
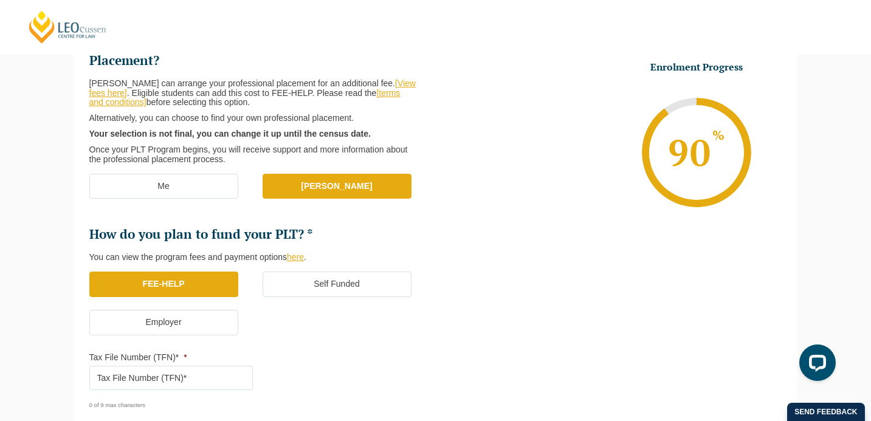
scroll to position [276, 0]
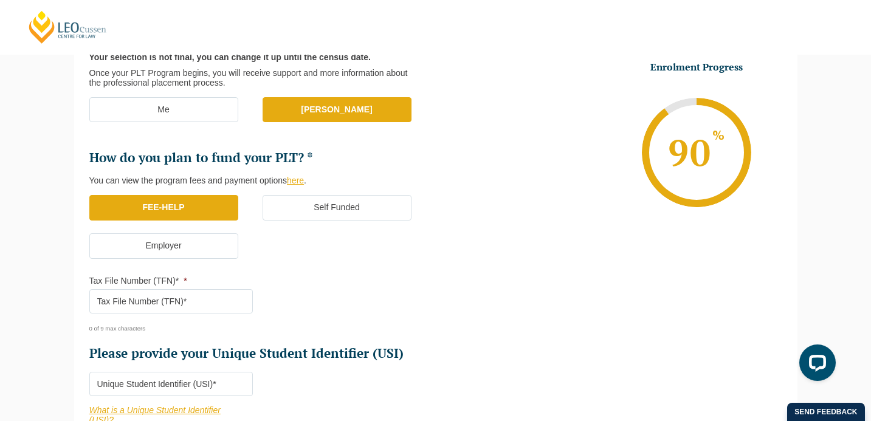
click at [206, 299] on input "Tax File Number (TFN)* *" at bounding box center [171, 301] width 164 height 24
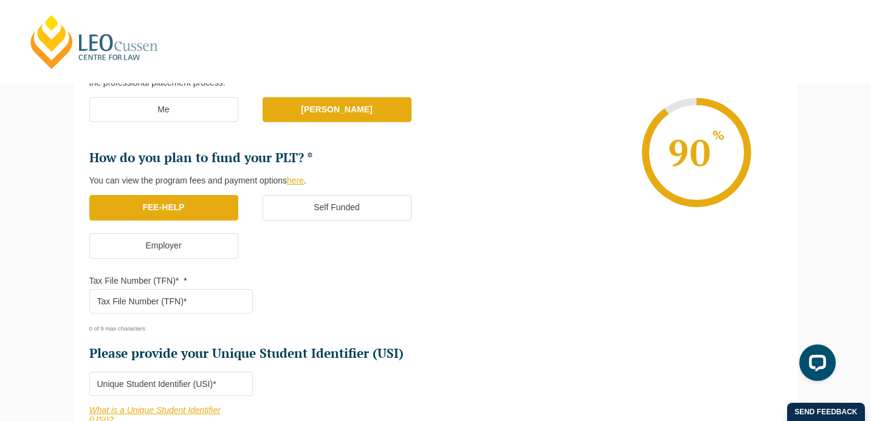
paste input "9883503"
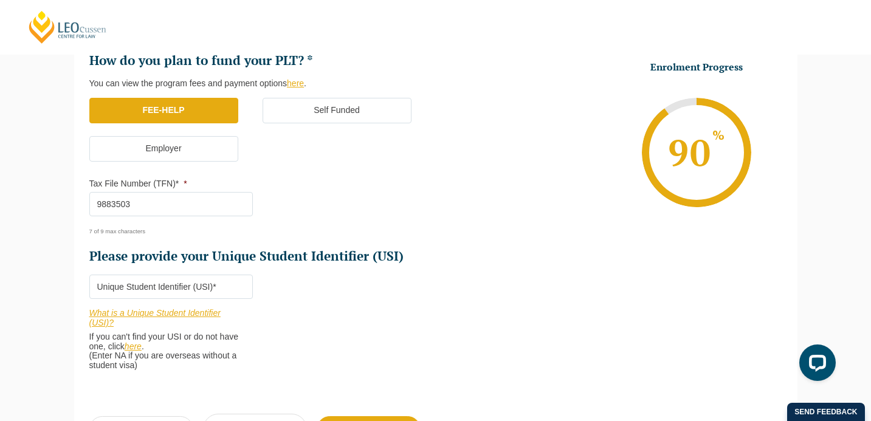
scroll to position [399, 0]
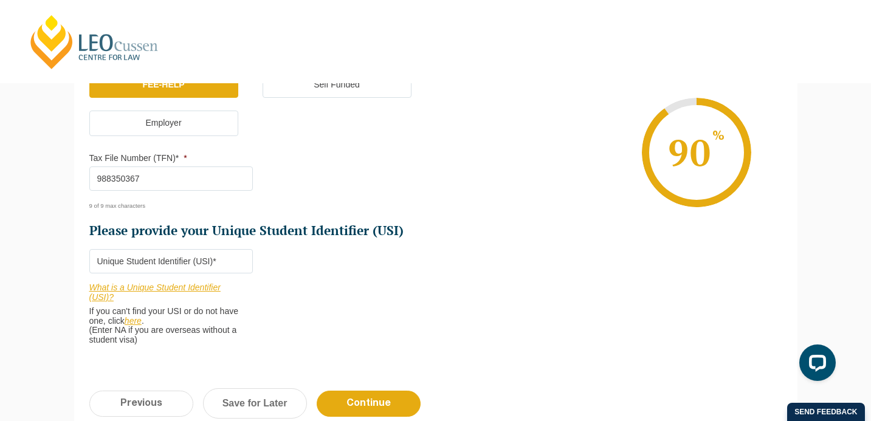
type input "988350367"
click at [220, 263] on input "Please provide your Unique Student Identifier (USI) *" at bounding box center [171, 261] width 164 height 24
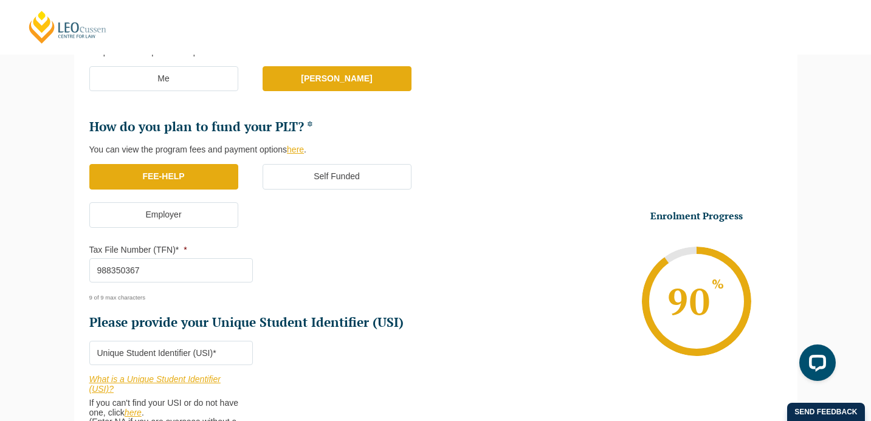
scroll to position [565, 0]
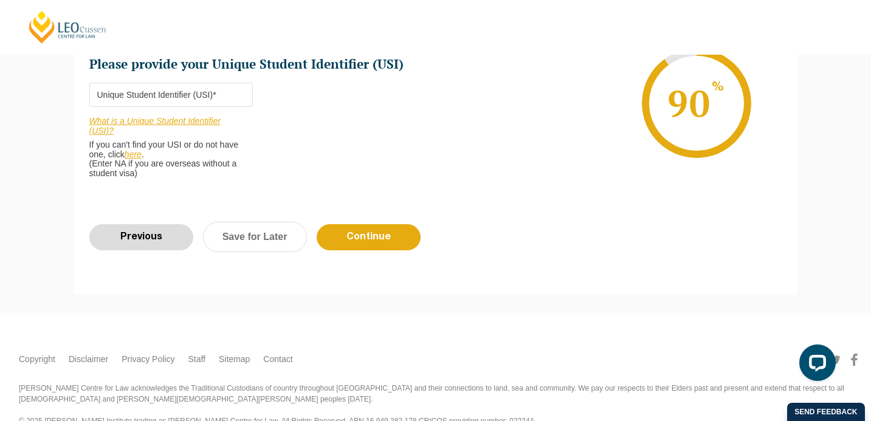
click at [162, 240] on input "Previous" at bounding box center [141, 237] width 104 height 26
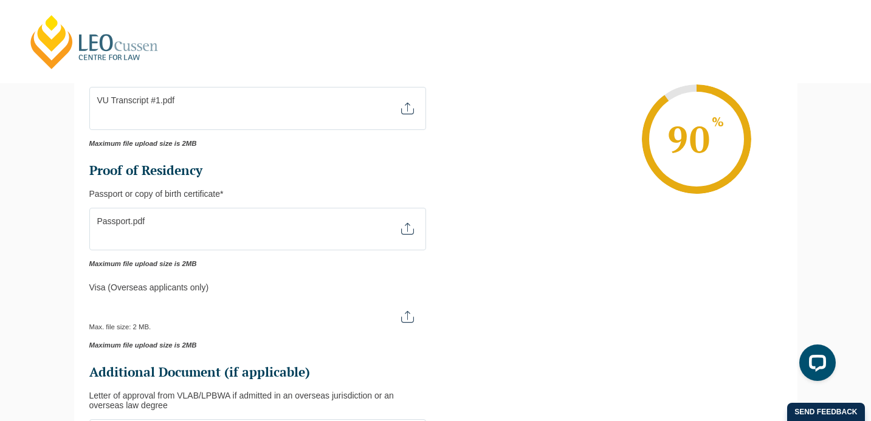
scroll to position [532, 0]
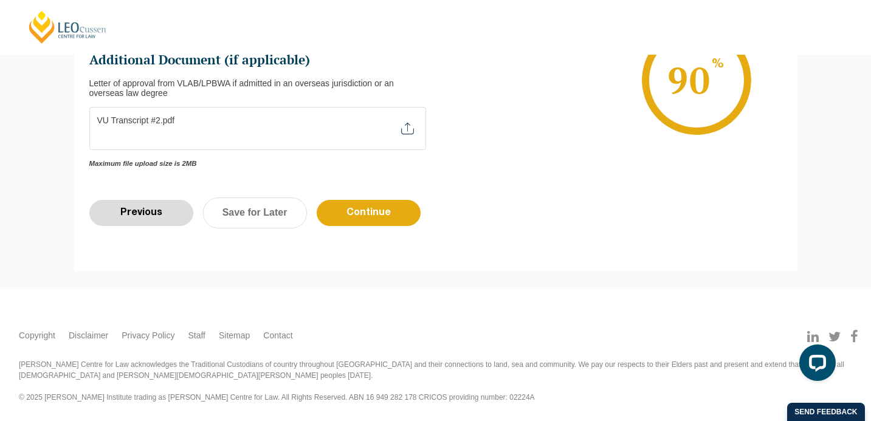
click at [154, 211] on input "Previous" at bounding box center [141, 213] width 104 height 26
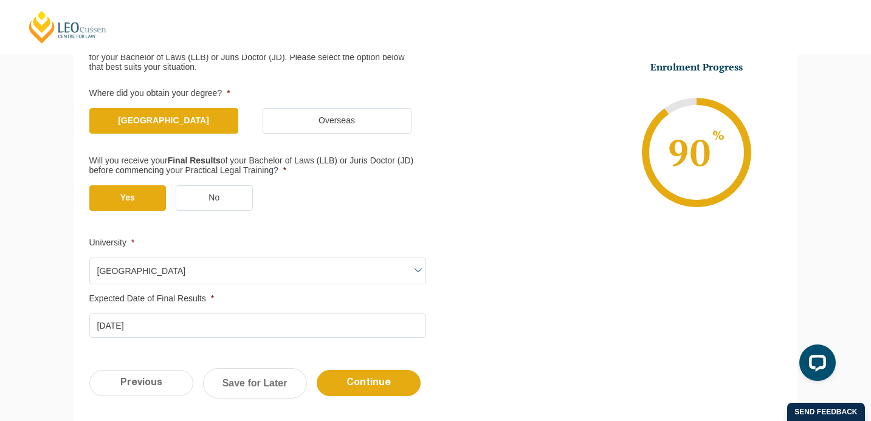
scroll to position [244, 0]
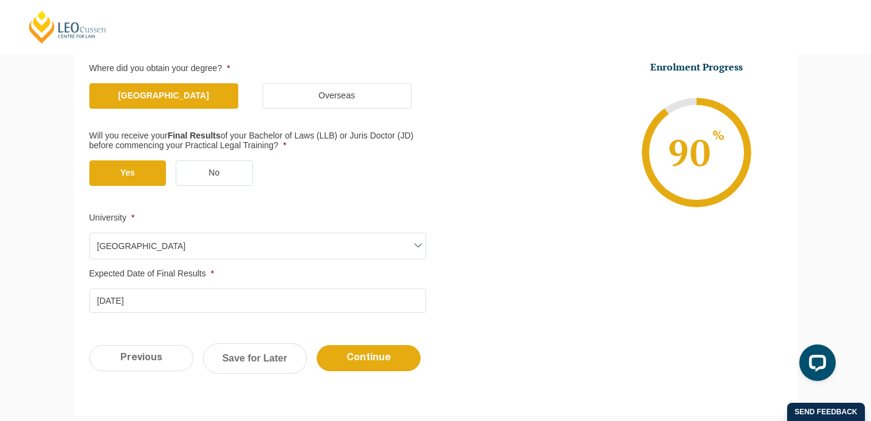
click at [146, 302] on input "01-08-2023" at bounding box center [257, 301] width 337 height 24
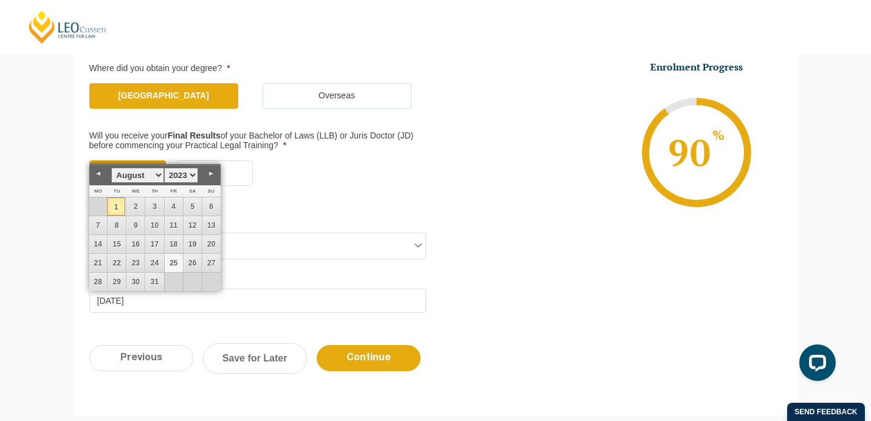
click at [173, 262] on link "25" at bounding box center [174, 263] width 18 height 18
type input "[DATE]"
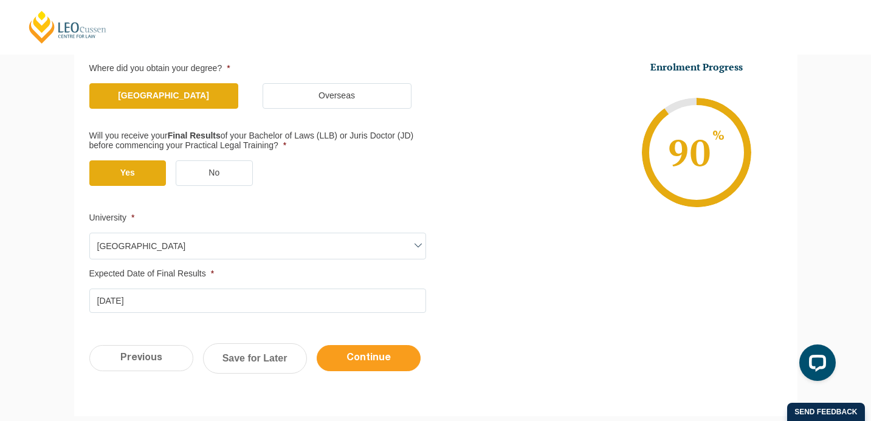
click at [363, 360] on input "Continue" at bounding box center [369, 358] width 104 height 26
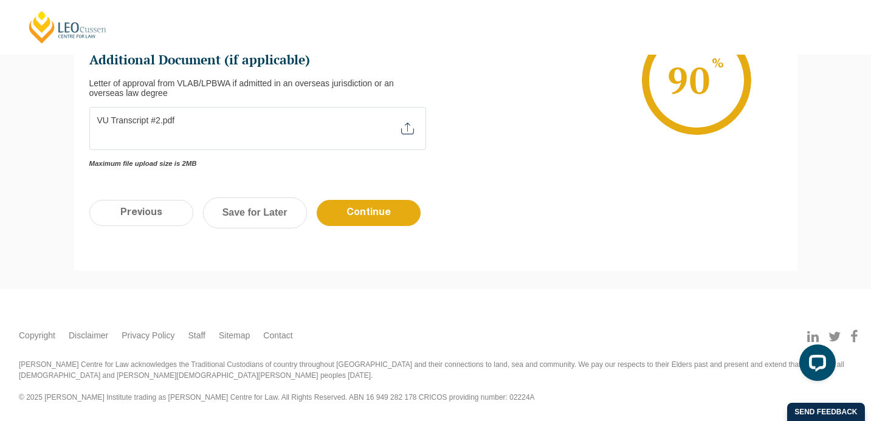
scroll to position [449, 0]
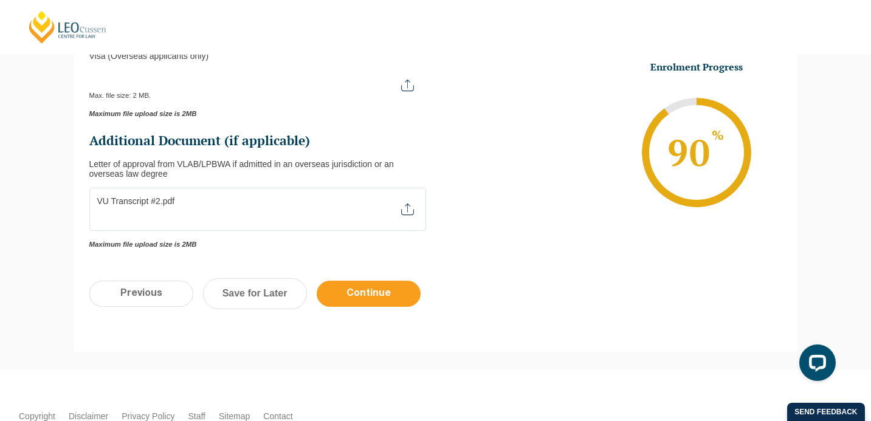
click at [377, 294] on input "Continue" at bounding box center [369, 294] width 104 height 26
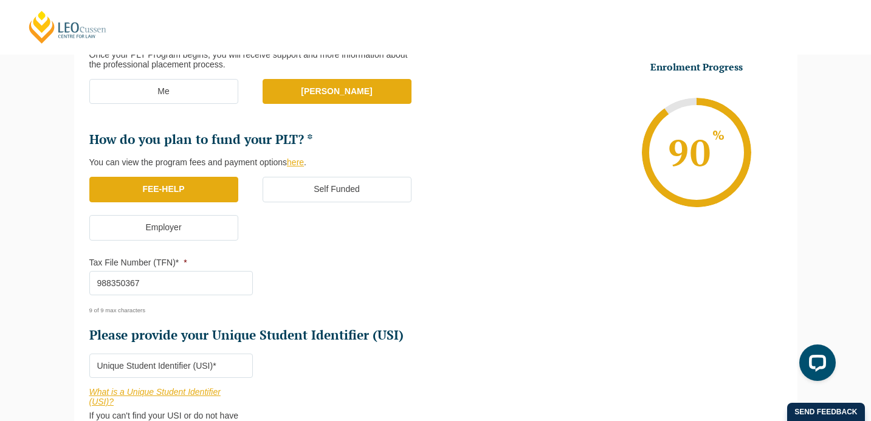
scroll to position [447, 0]
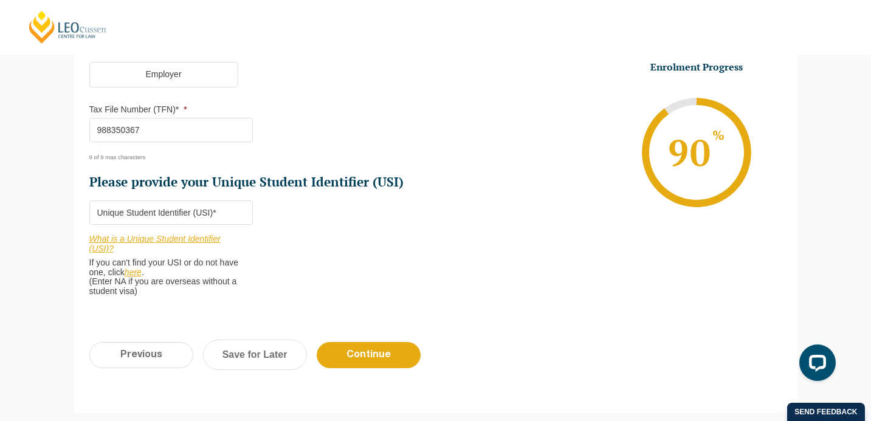
click at [194, 207] on input "Please provide your Unique Student Identifier (USI) *" at bounding box center [171, 213] width 164 height 24
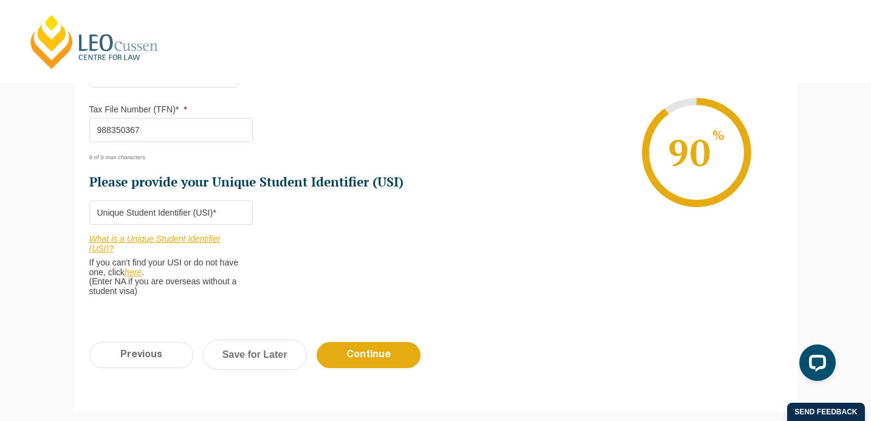
click at [166, 216] on input "Please provide your Unique Student Identifier (USI) *" at bounding box center [171, 213] width 164 height 24
type input "F5J9FS6BB8"
click at [369, 348] on input "Continue" at bounding box center [369, 355] width 104 height 26
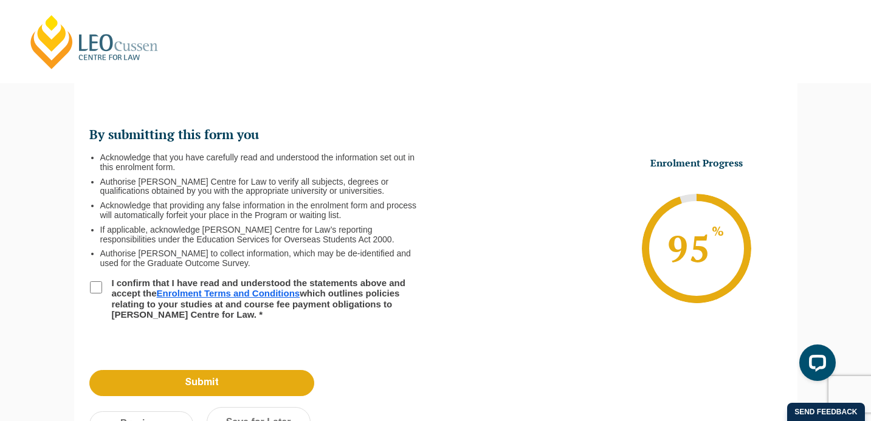
scroll to position [315, 0]
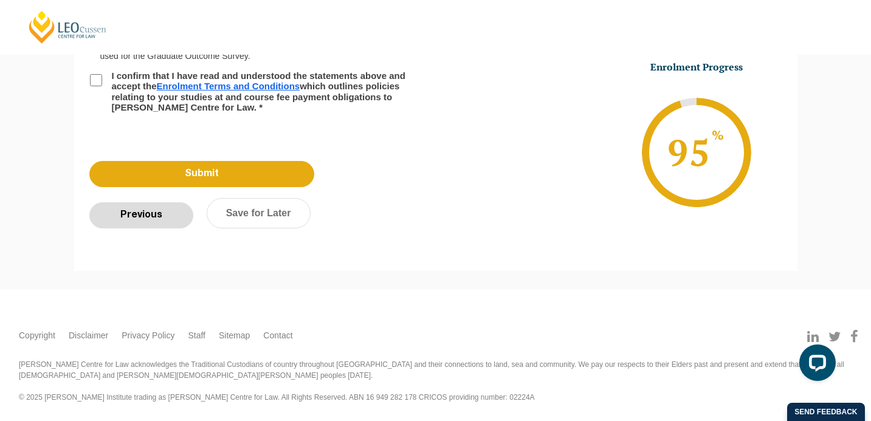
click at [152, 215] on input "Previous" at bounding box center [141, 215] width 104 height 26
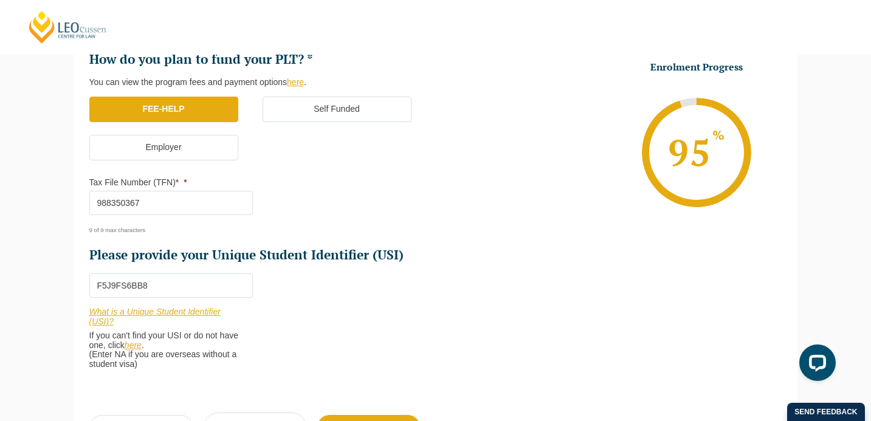
scroll to position [590, 0]
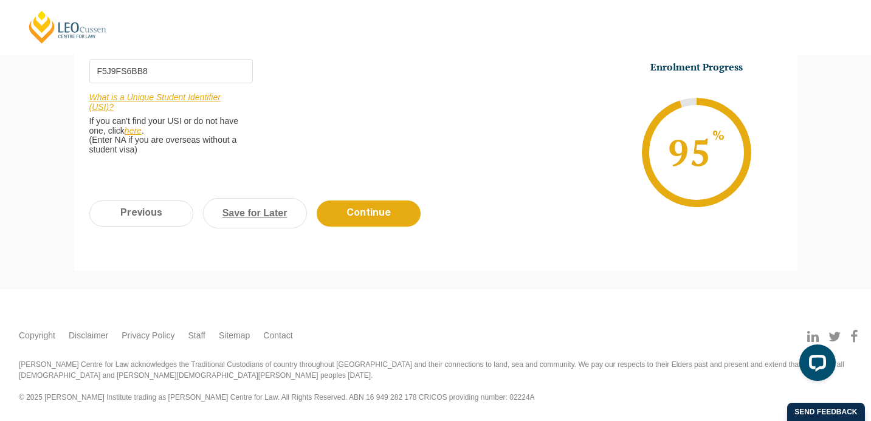
click at [250, 215] on link "Save for Later" at bounding box center [255, 213] width 104 height 30
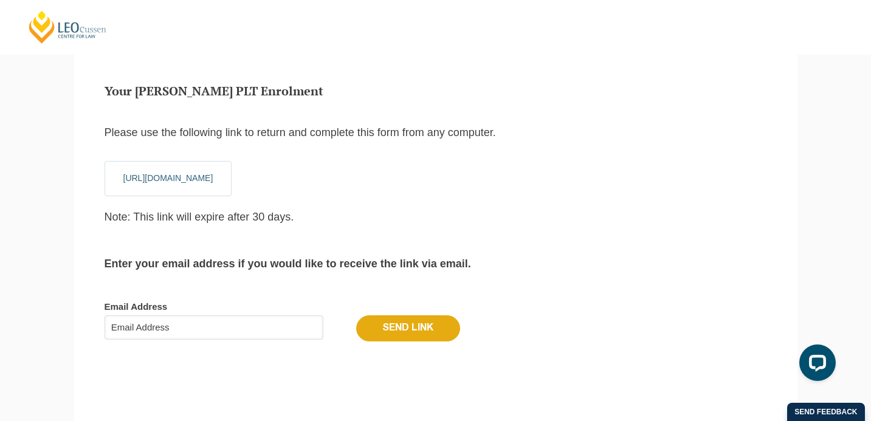
scroll to position [77, 0]
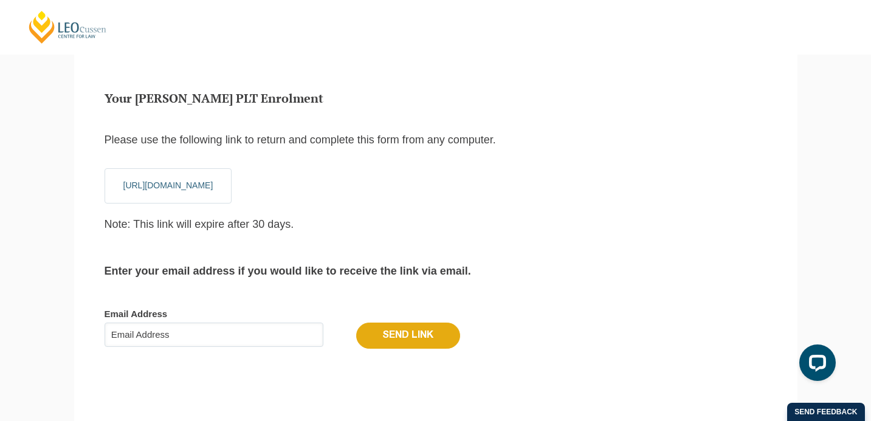
click at [216, 328] on input "Email Address" at bounding box center [214, 335] width 219 height 24
type input "[PERSON_NAME][EMAIL_ADDRESS][DOMAIN_NAME]"
click at [405, 336] on input "Send Link" at bounding box center [408, 336] width 104 height 26
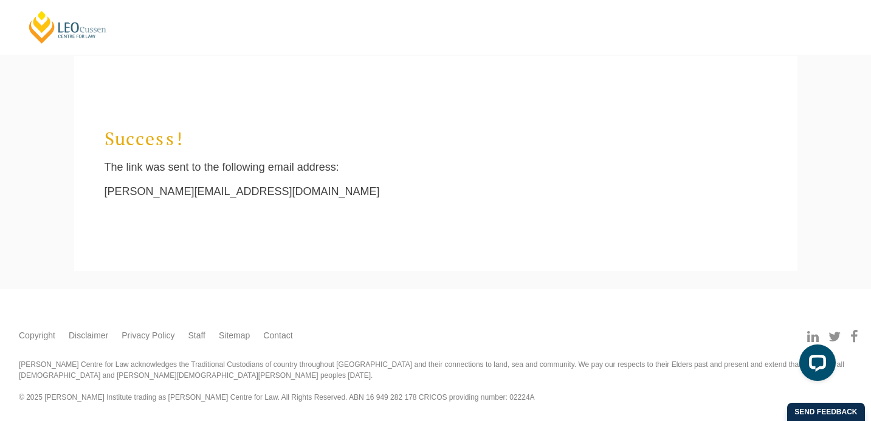
scroll to position [41, 0]
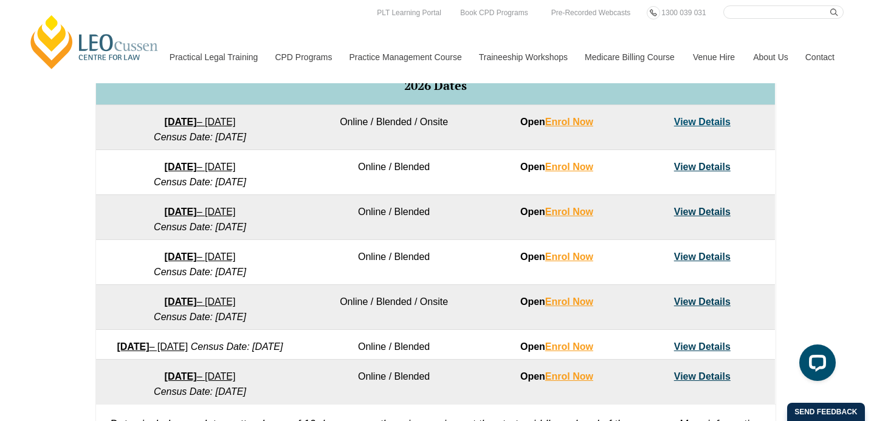
scroll to position [671, 0]
